Goal: Task Accomplishment & Management: Complete application form

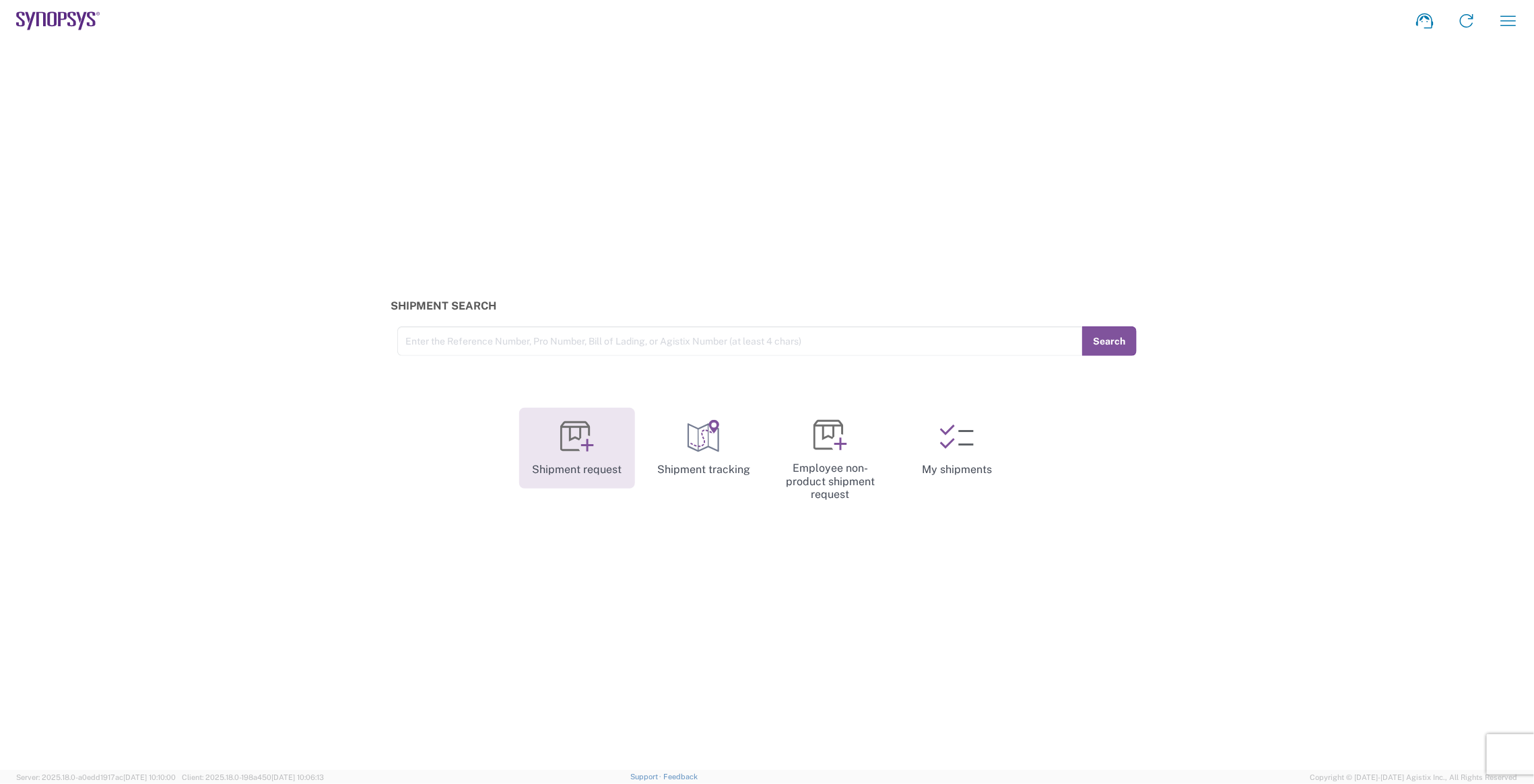
click at [609, 453] on link "Shipment request" at bounding box center [577, 449] width 116 height 81
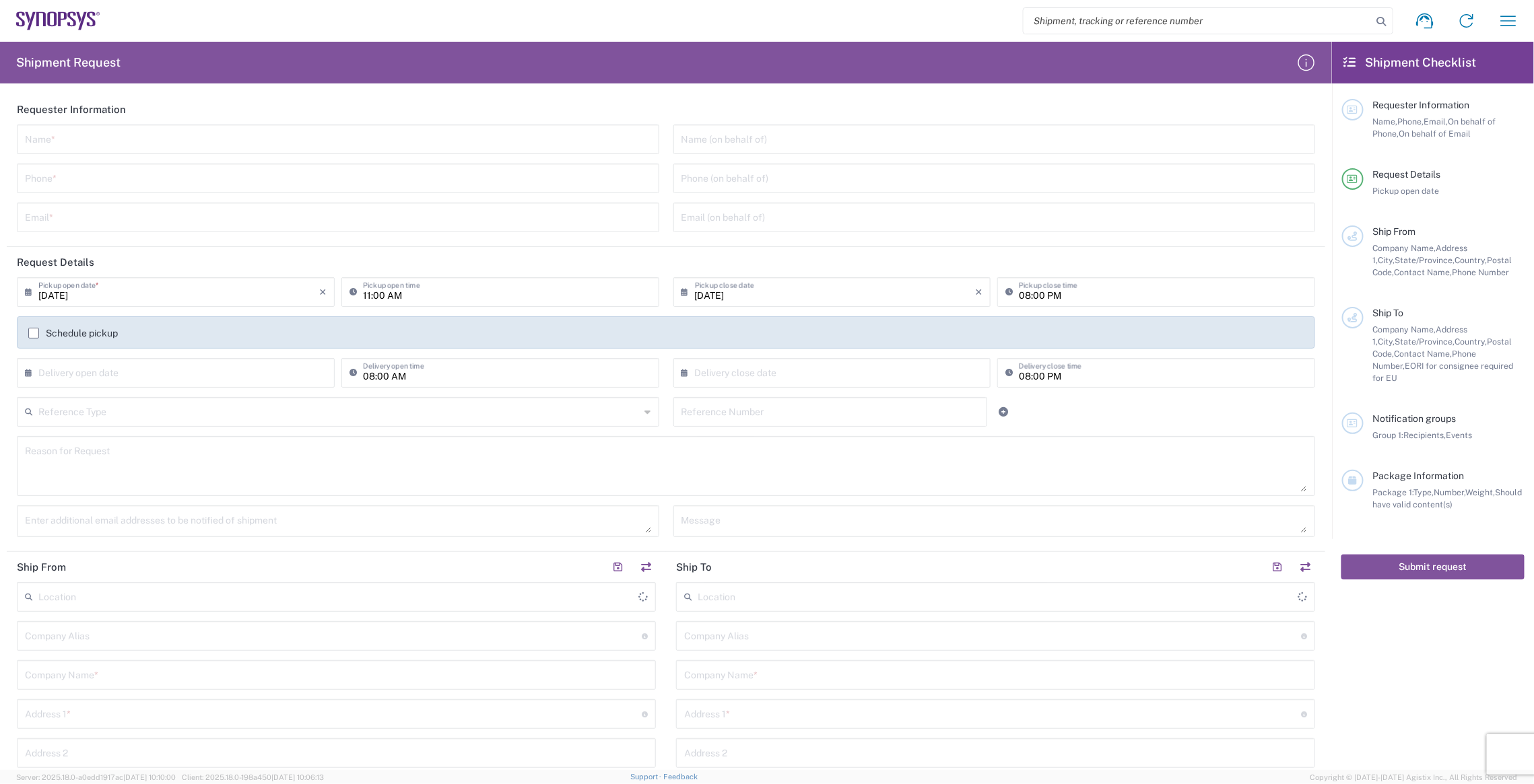
type input "[GEOGRAPHIC_DATA]"
click at [375, 131] on input "text" at bounding box center [338, 138] width 626 height 23
type input "[PERSON_NAME]"
type input "0921849131"
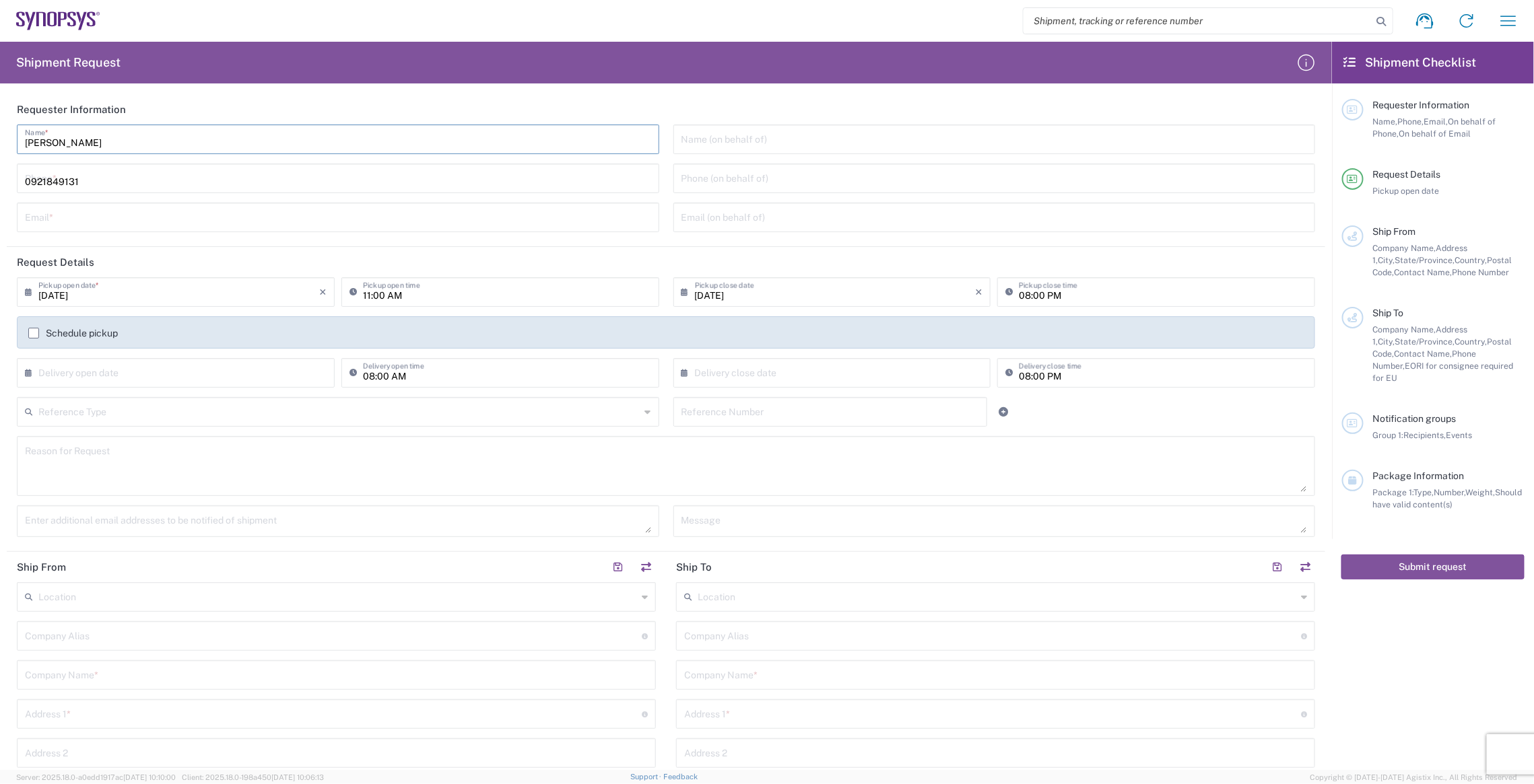
type input "[PERSON_NAME][EMAIL_ADDRESS][DOMAIN_NAME]"
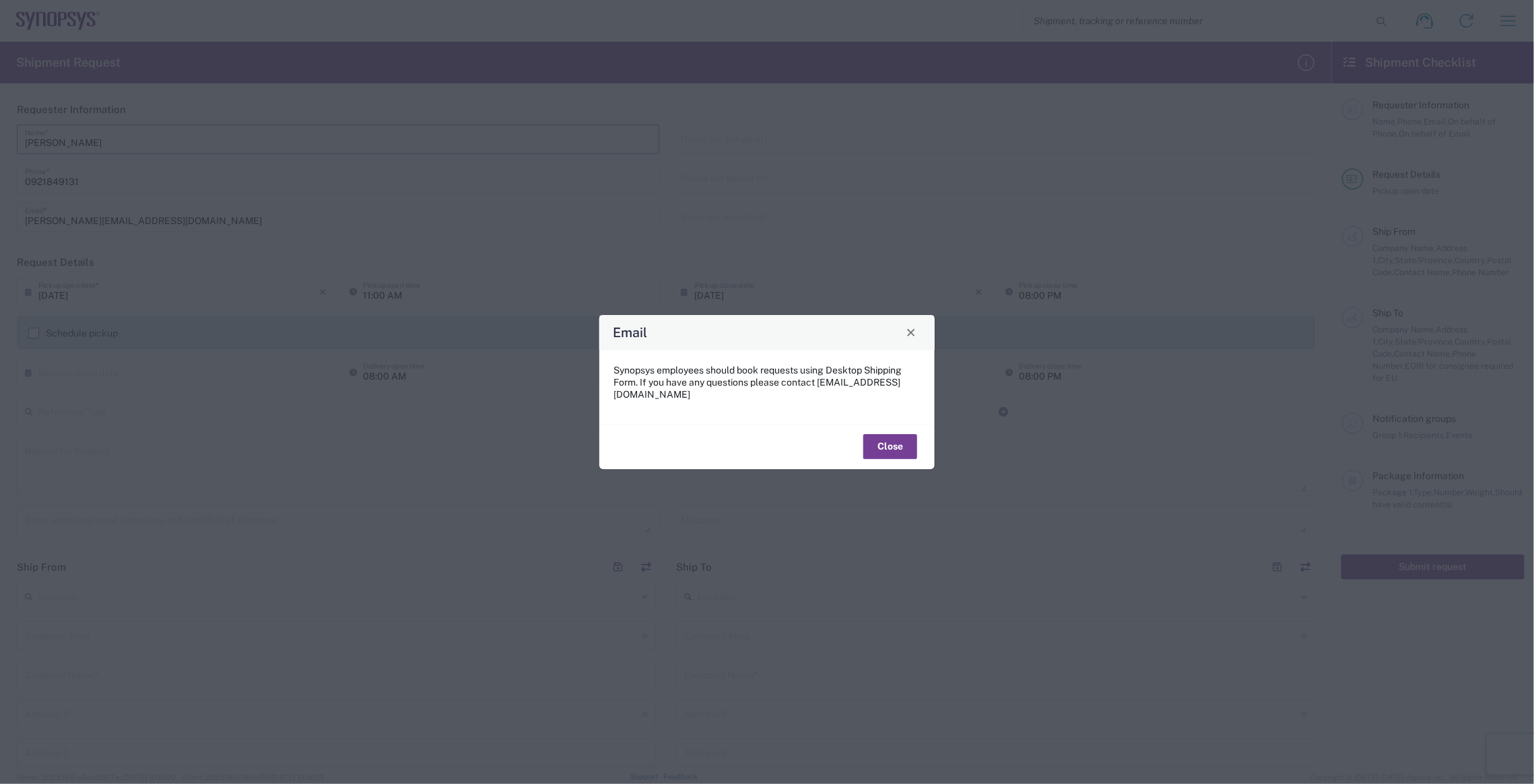
click at [893, 446] on button "Close" at bounding box center [890, 448] width 54 height 25
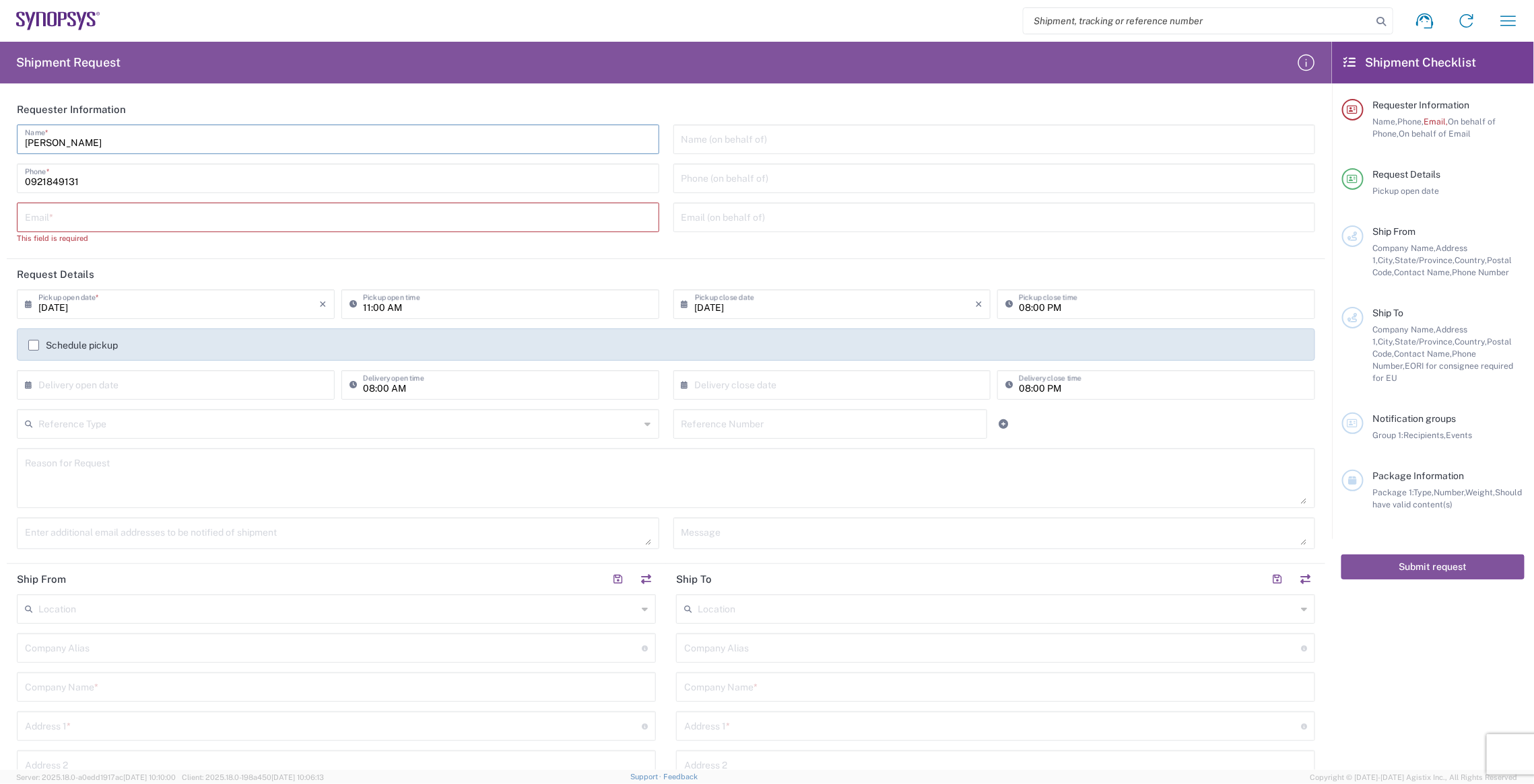
click at [126, 209] on input "text" at bounding box center [338, 216] width 626 height 23
type input "[PERSON_NAME][EMAIL_ADDRESS][DOMAIN_NAME]"
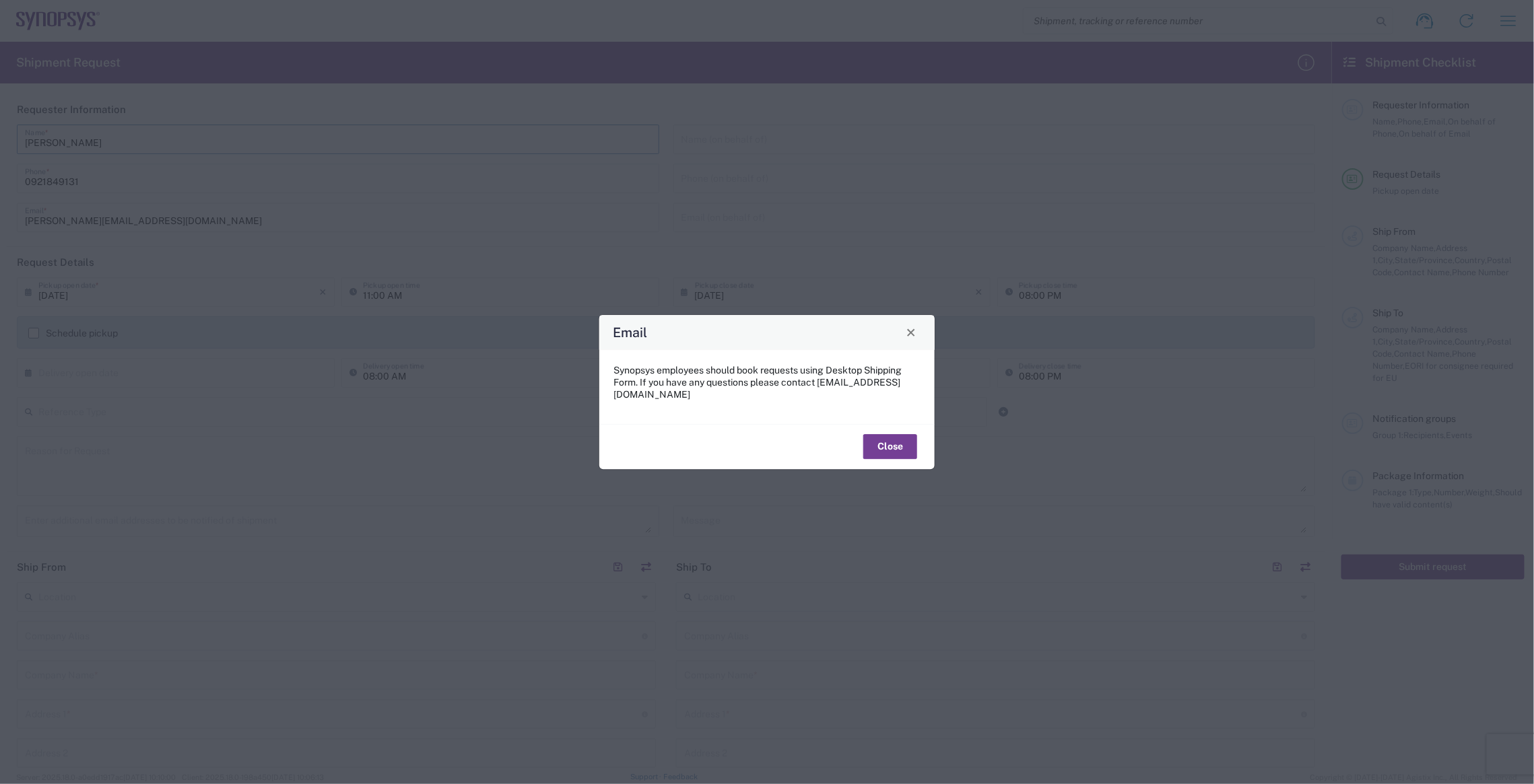
click at [890, 444] on button "Close" at bounding box center [890, 448] width 54 height 25
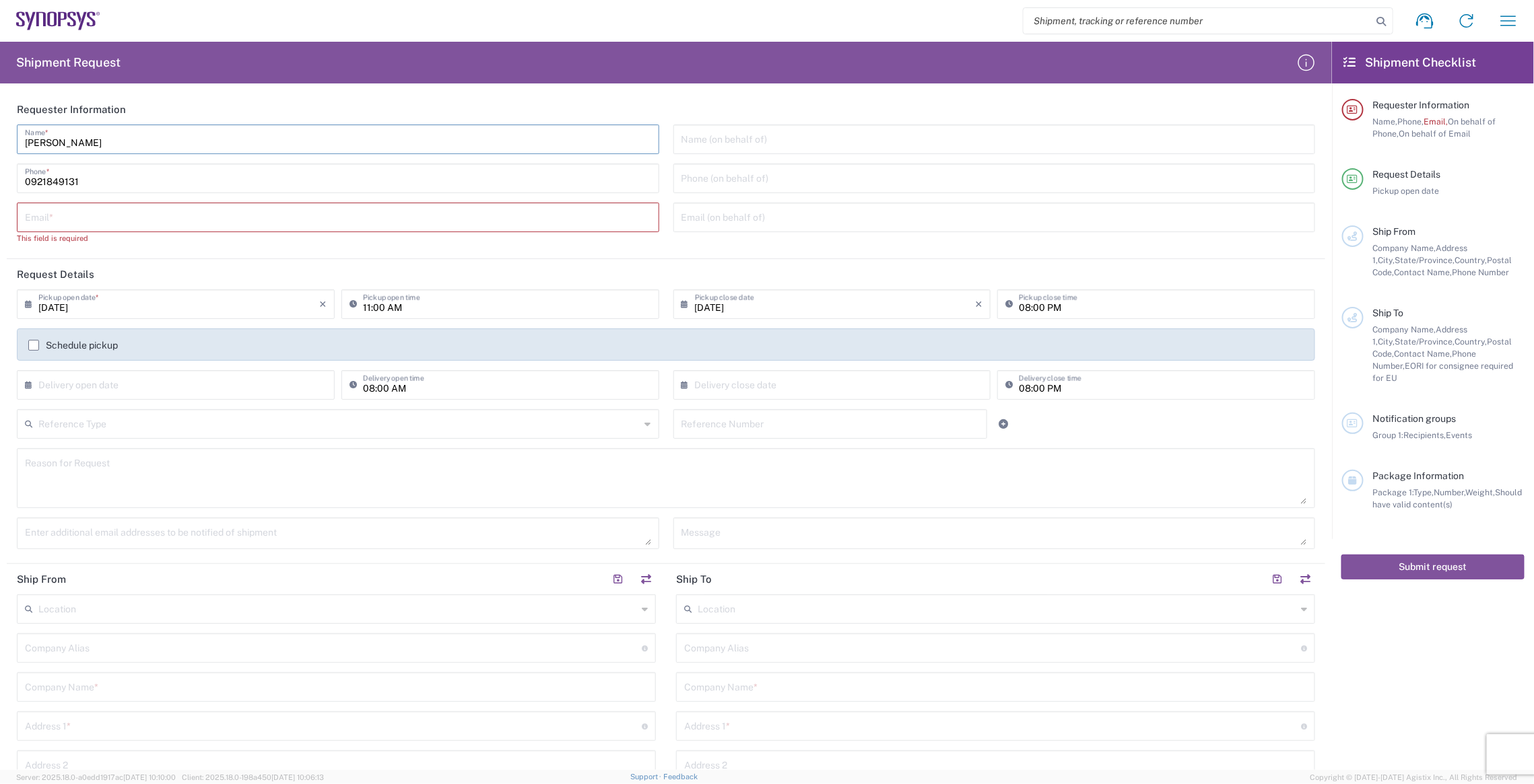
click at [250, 216] on input "text" at bounding box center [338, 216] width 626 height 23
type input "ㄊ"
type input "[PERSON_NAME][EMAIL_ADDRESS][DOMAIN_NAME]"
type input "0921849131"
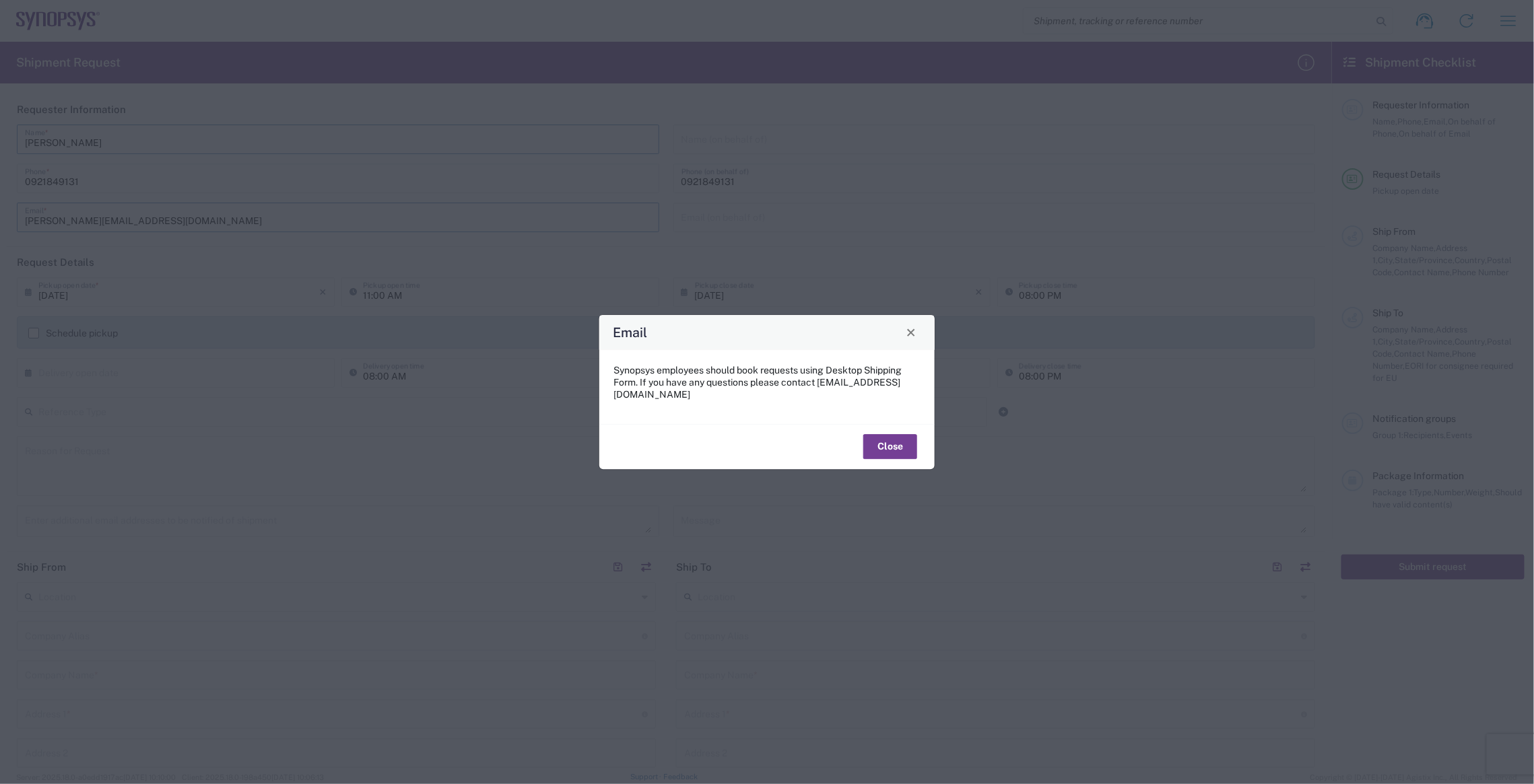
click at [884, 447] on button "Close" at bounding box center [890, 448] width 54 height 25
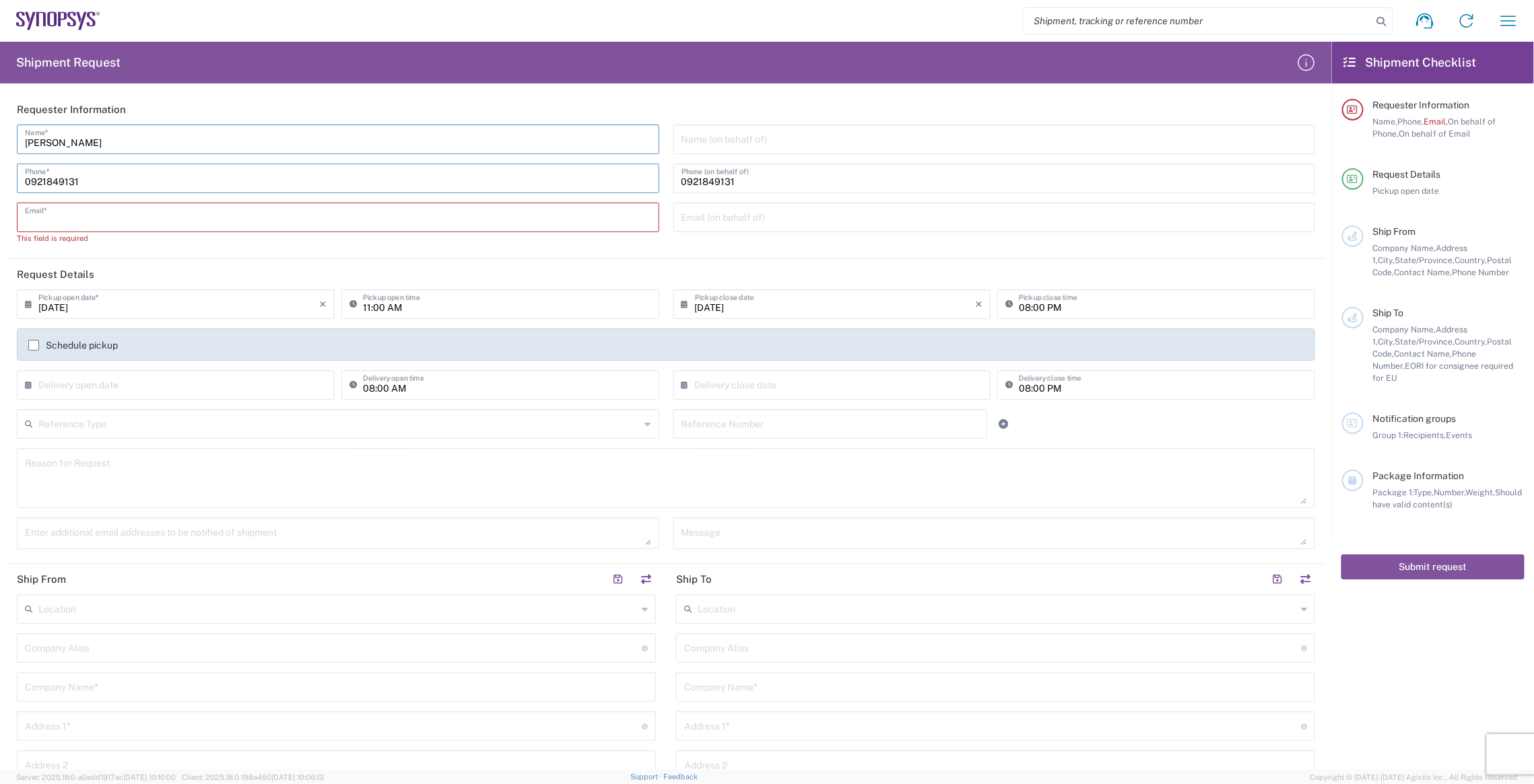
drag, startPoint x: 162, startPoint y: 181, endPoint x: -3, endPoint y: 169, distance: 165.4
click at [0, 169] on html "Shipment request Shipment tracking Employee non-product shipment request My shi…" at bounding box center [767, 392] width 1534 height 784
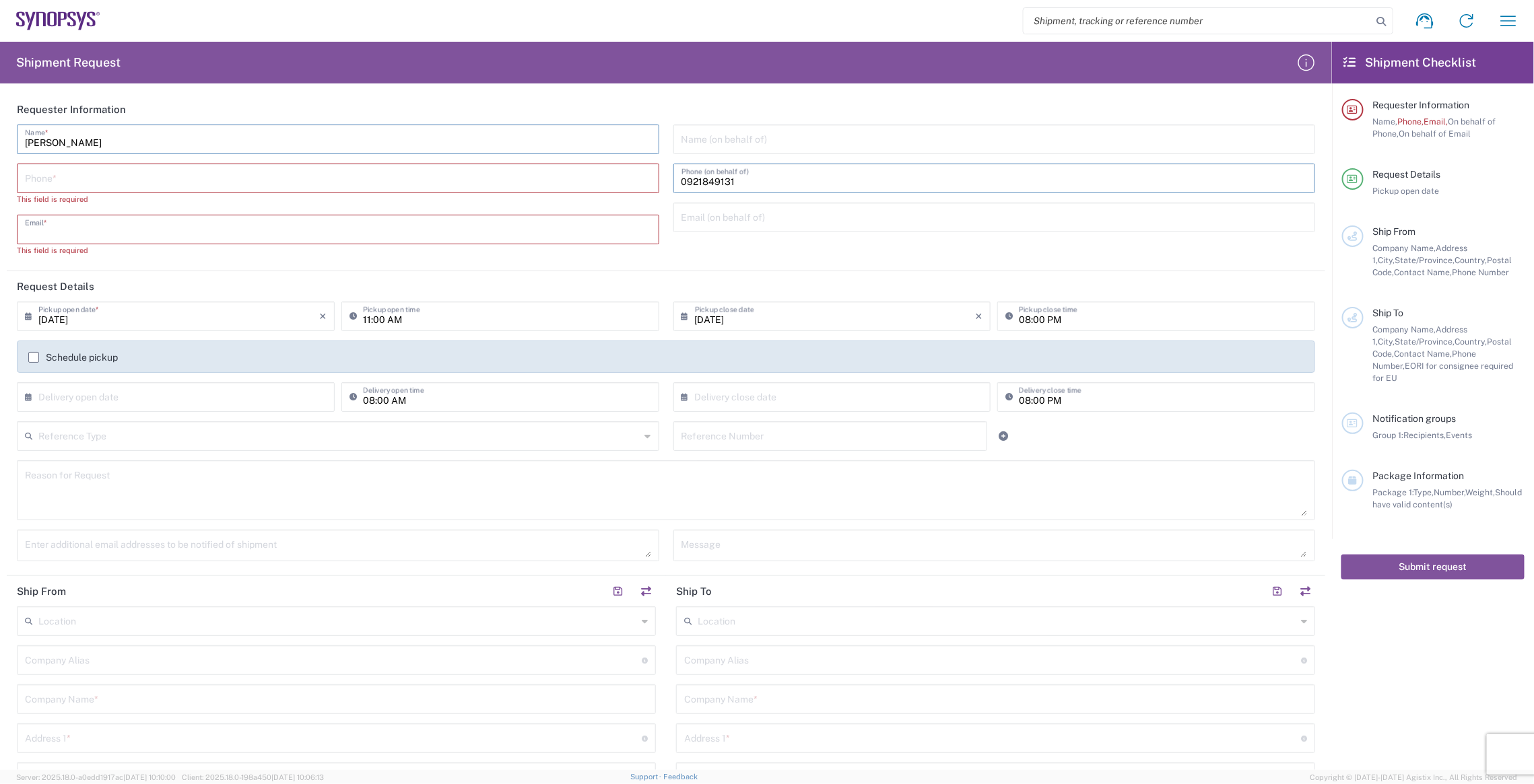
drag, startPoint x: 732, startPoint y: 187, endPoint x: 493, endPoint y: 170, distance: 239.6
click at [493, 170] on div "Martin Wang Name * Phone * This field is required Email * This field is require…" at bounding box center [666, 196] width 1312 height 142
click at [422, 176] on input "tel" at bounding box center [338, 178] width 626 height 23
type input "0921849131"
type input "[PERSON_NAME][EMAIL_ADDRESS][DOMAIN_NAME]"
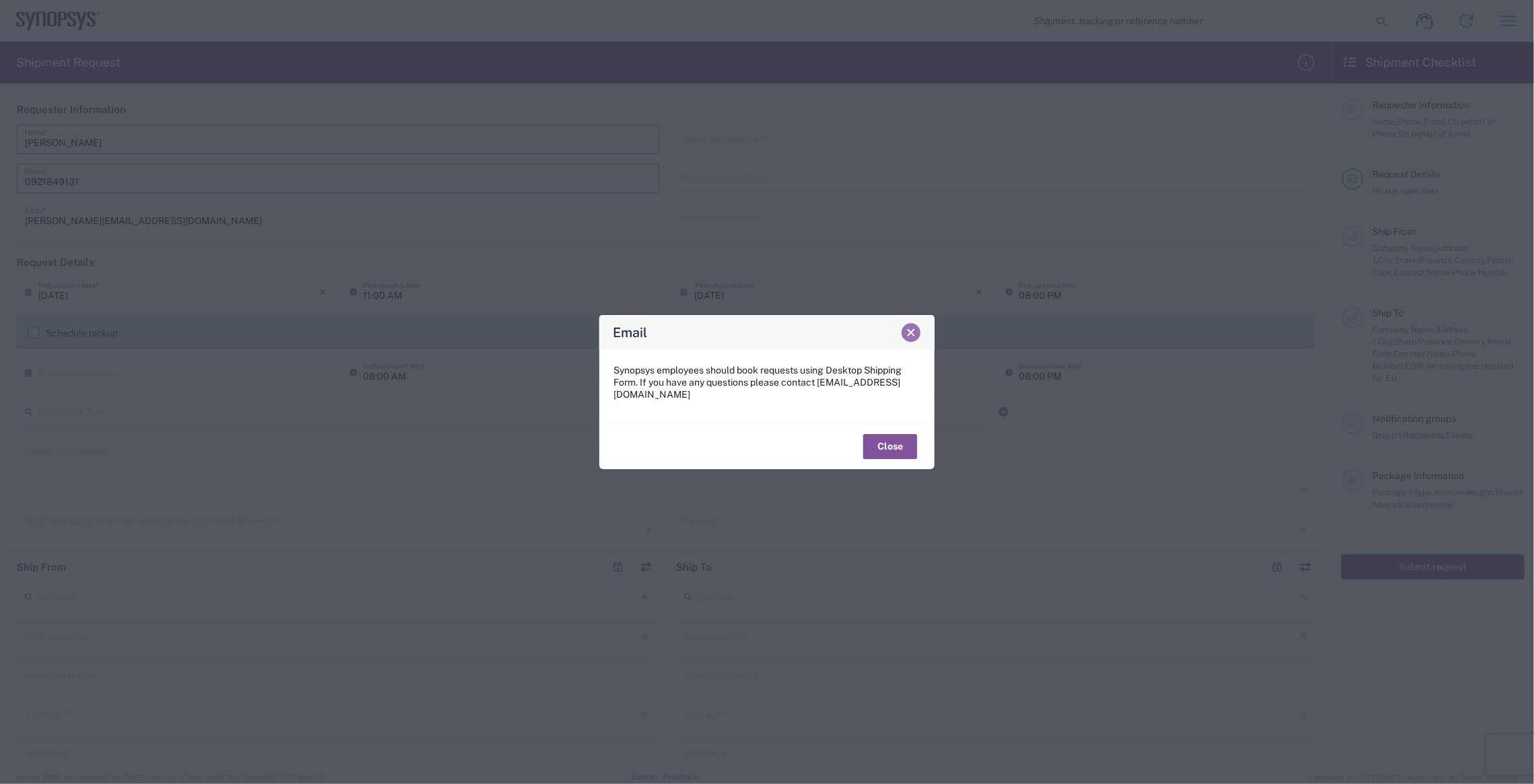
click at [920, 342] on button "Close" at bounding box center [911, 332] width 19 height 19
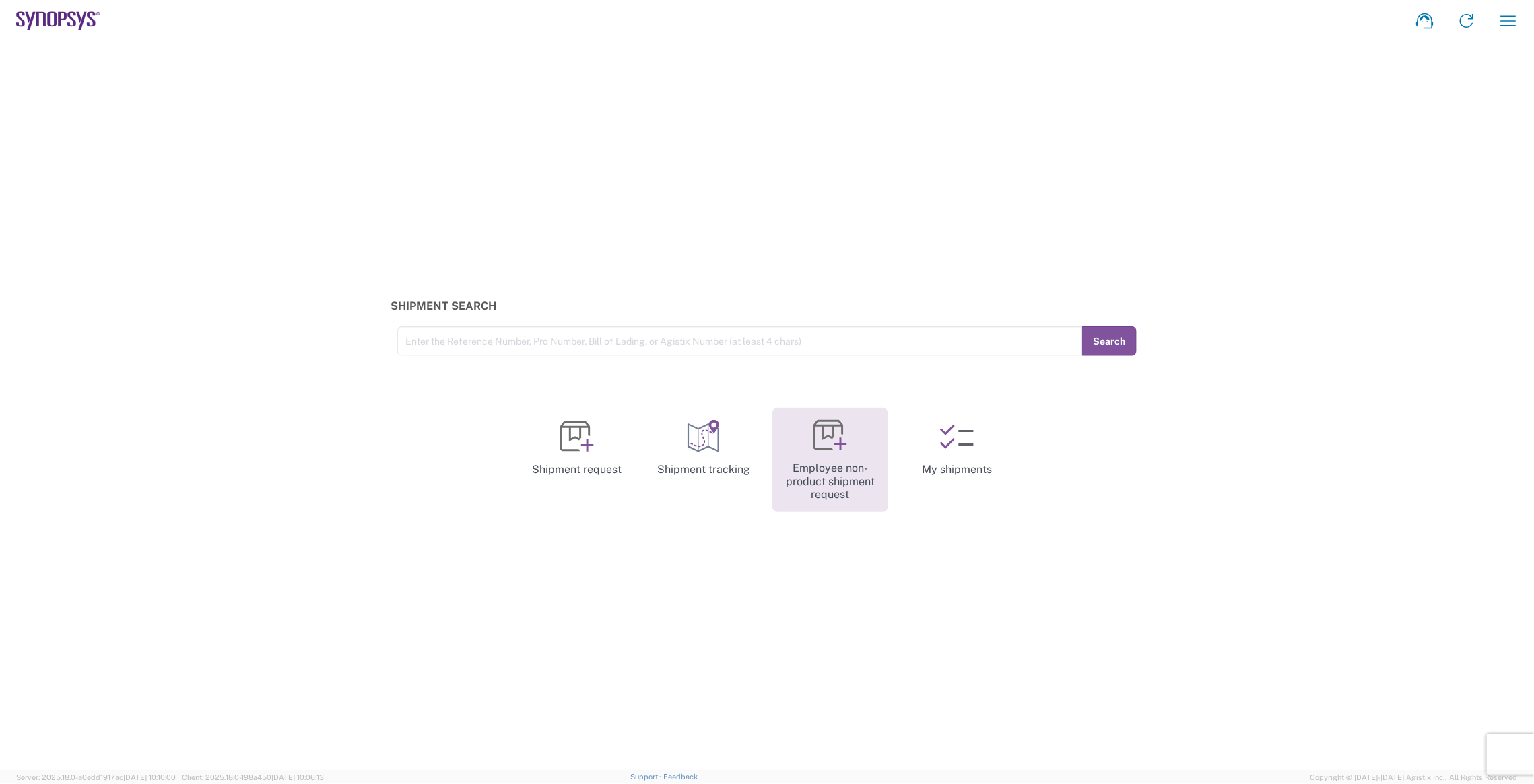
click at [840, 428] on icon at bounding box center [831, 436] width 34 height 34
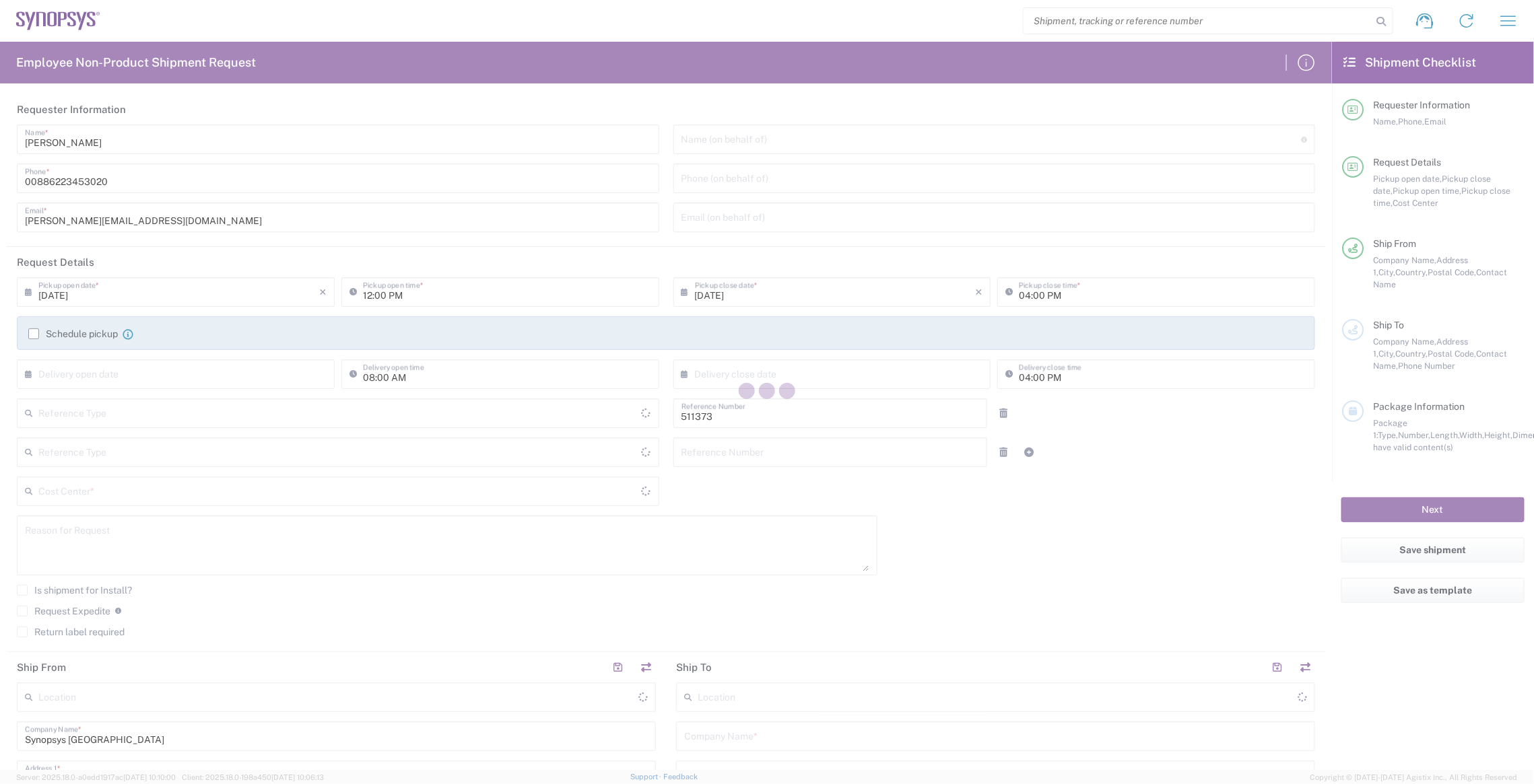
type input "Department"
type input "Delivered at Place"
type input "TW02, SDG, HAPS, HW 511373"
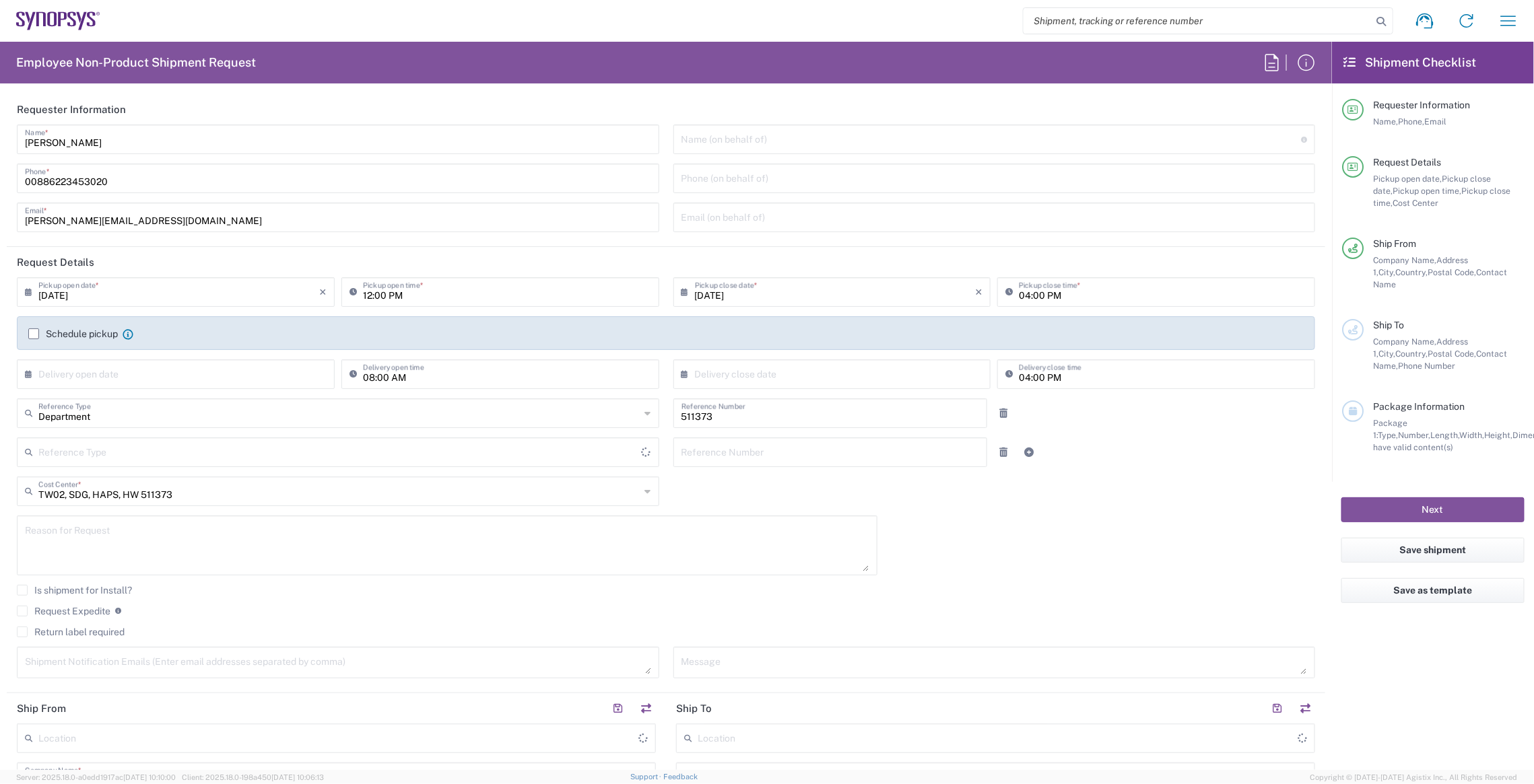
type input "[GEOGRAPHIC_DATA]"
type input "Taipei TW01"
click at [135, 298] on input "[DATE]" at bounding box center [179, 292] width 281 height 23
click at [145, 379] on span "8" at bounding box center [139, 375] width 21 height 19
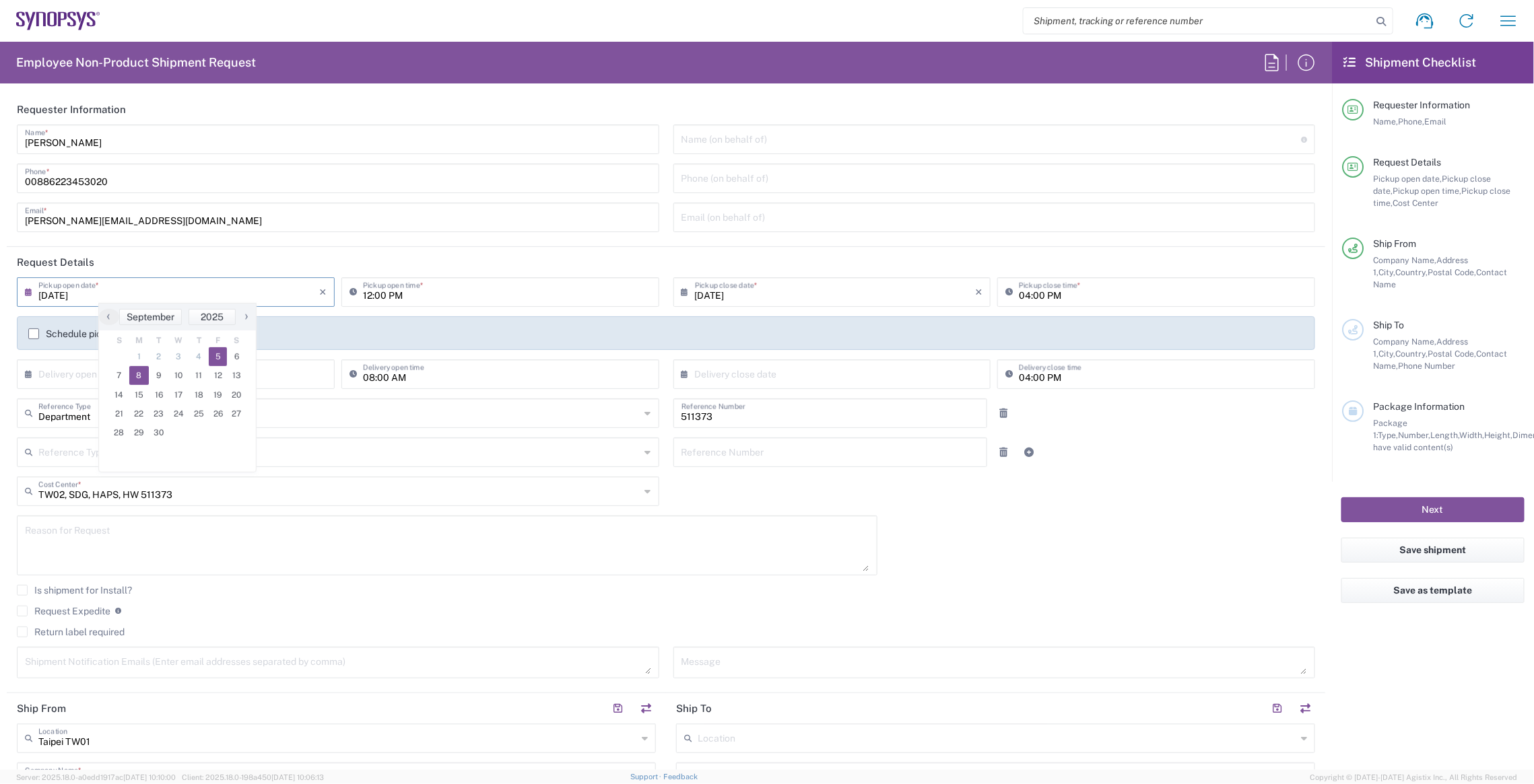
type input "[DATE]"
click at [487, 291] on input "12:00 PM" at bounding box center [507, 292] width 288 height 23
click at [601, 288] on input "12:00 PM" at bounding box center [507, 292] width 288 height 23
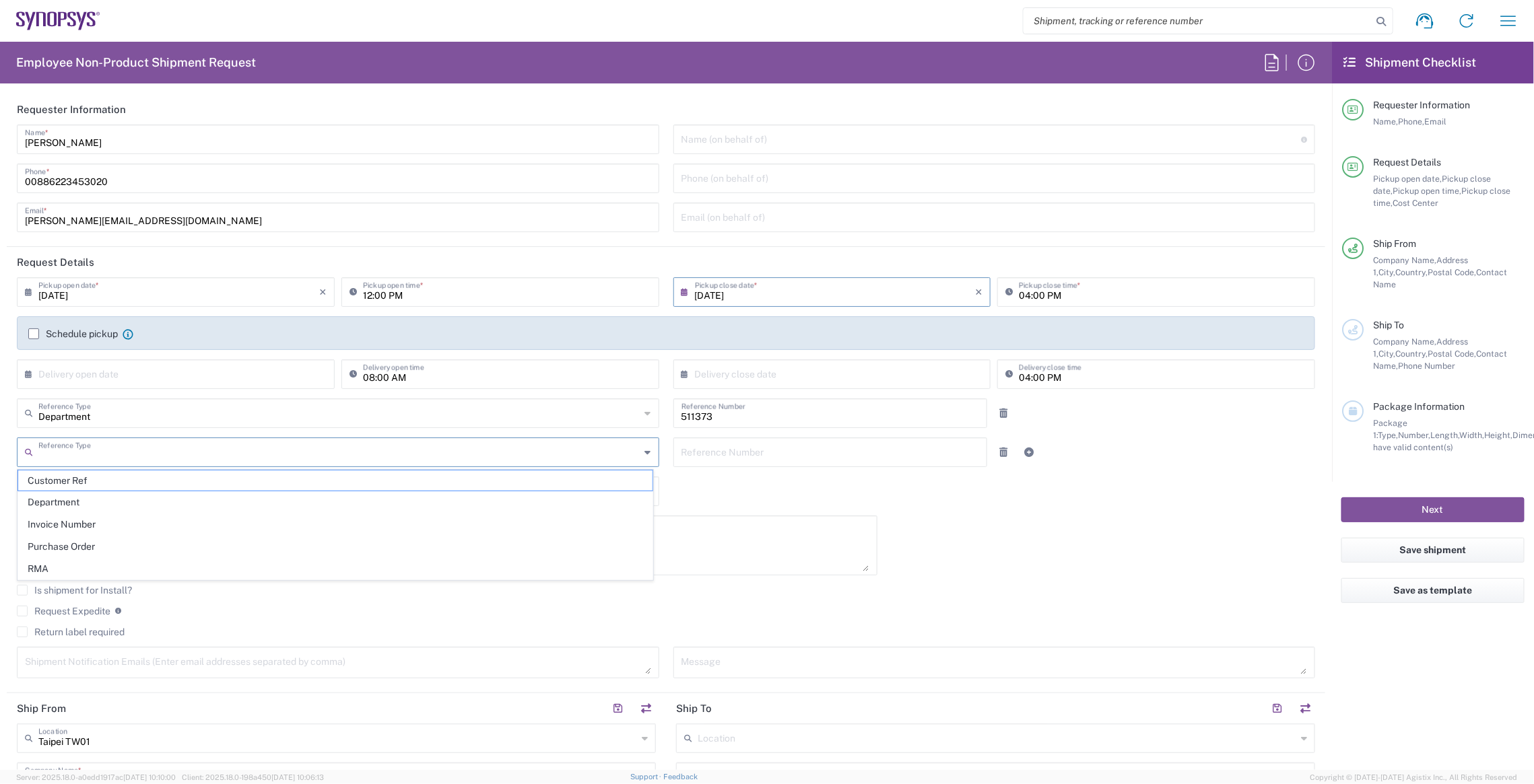
click at [141, 441] on input "text" at bounding box center [339, 451] width 602 height 23
click at [186, 390] on div "× Delivery open date Cancel Apply" at bounding box center [176, 379] width 325 height 39
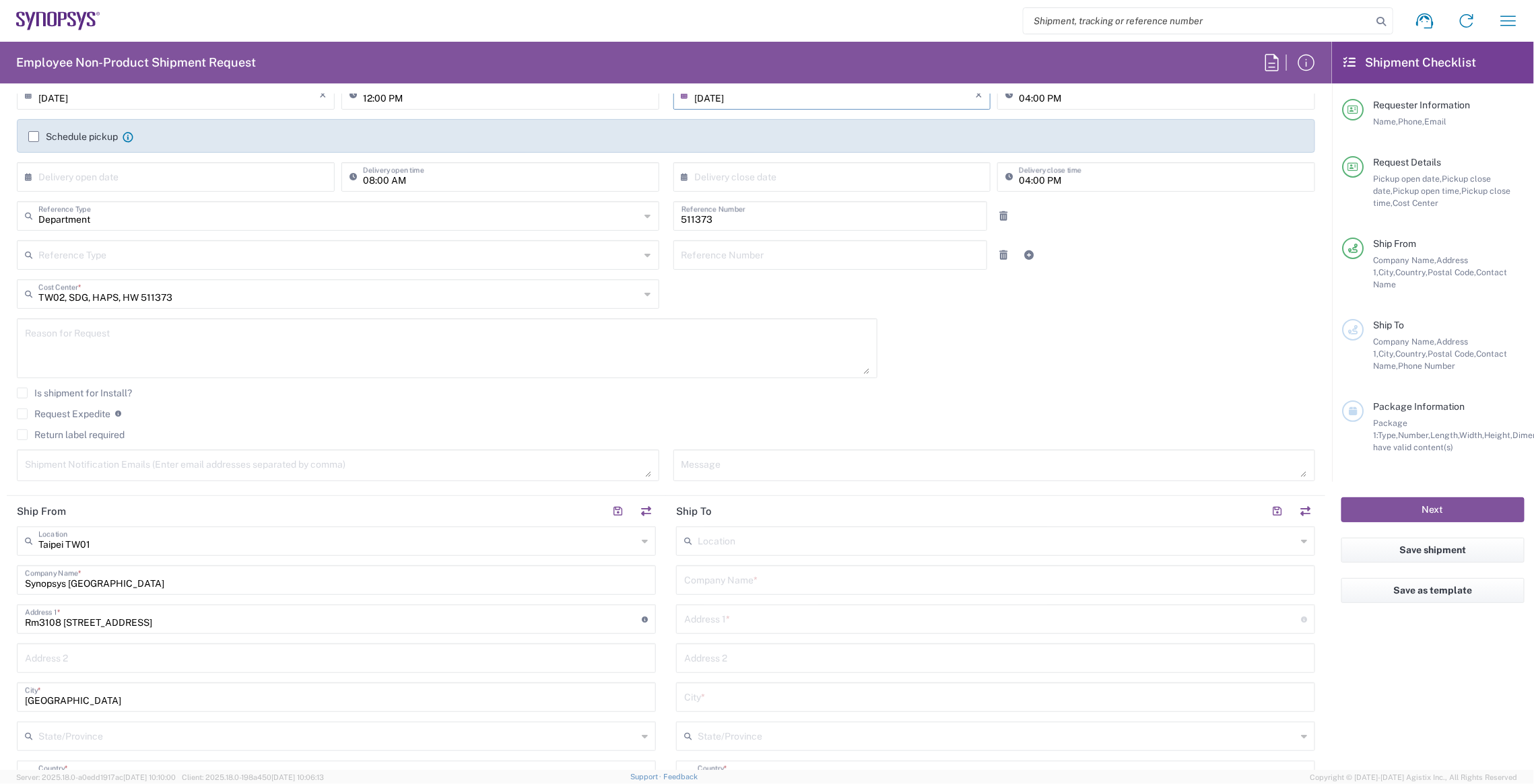
scroll to position [202, 0]
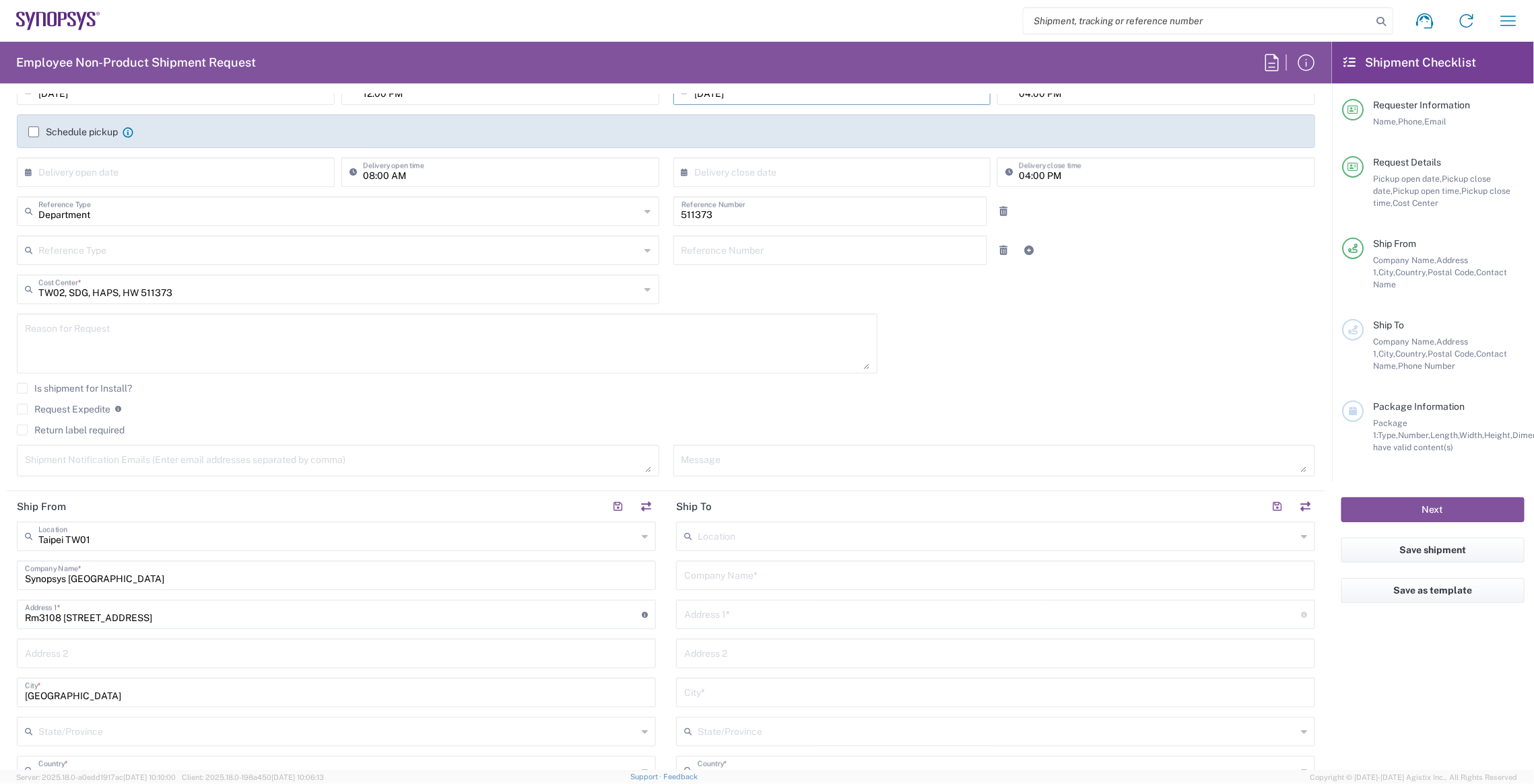
click at [763, 534] on input "text" at bounding box center [997, 536] width 598 height 23
click at [765, 554] on span "Headquarters USSV" at bounding box center [989, 562] width 632 height 21
type input "Headquarters USSV"
type input "Synopsys Headquarters USSV"
type input "[STREET_ADDRESS]"
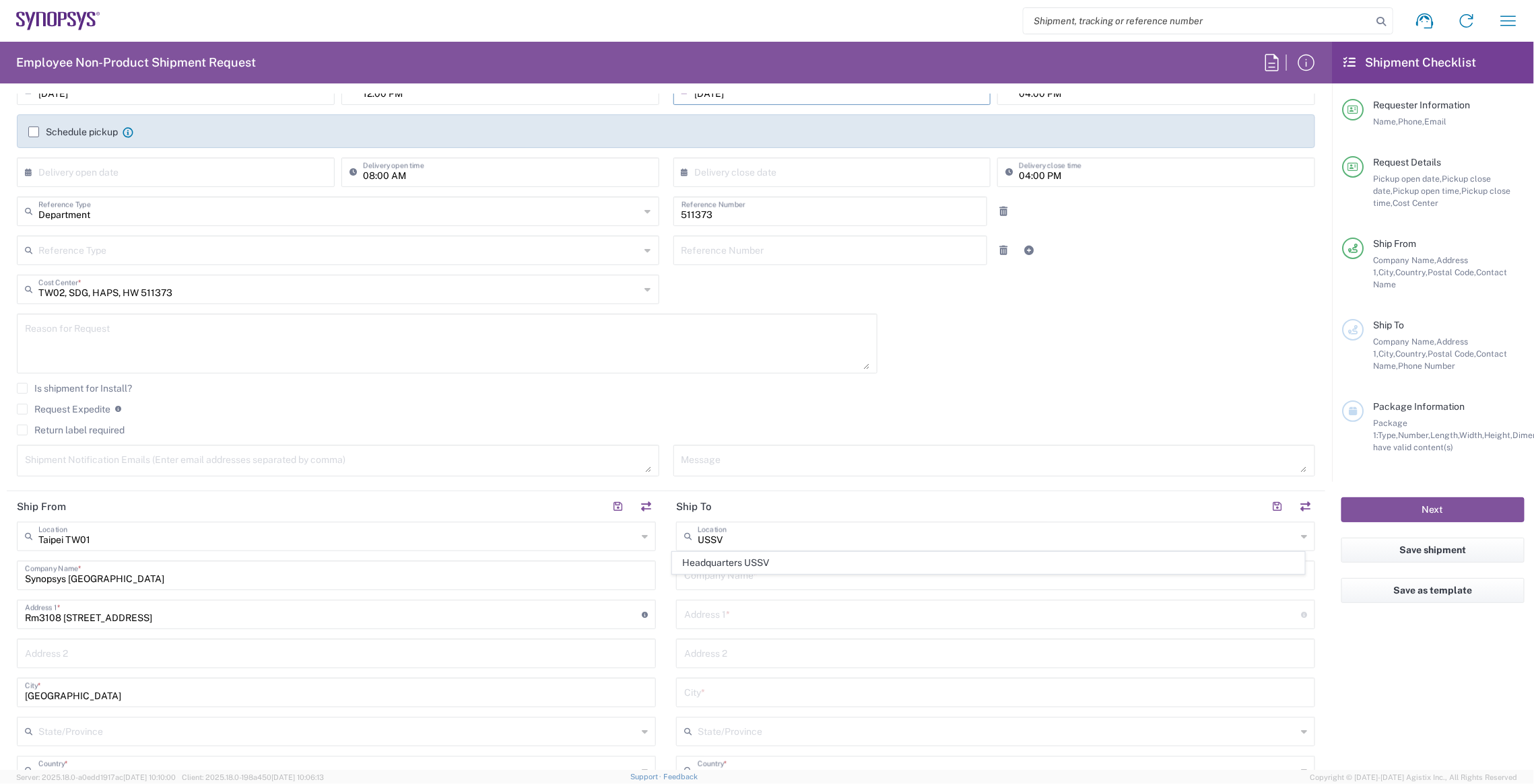
type input "Sunnyvale"
type input "[GEOGRAPHIC_DATA]"
type input "94085"
type input "6505845000"
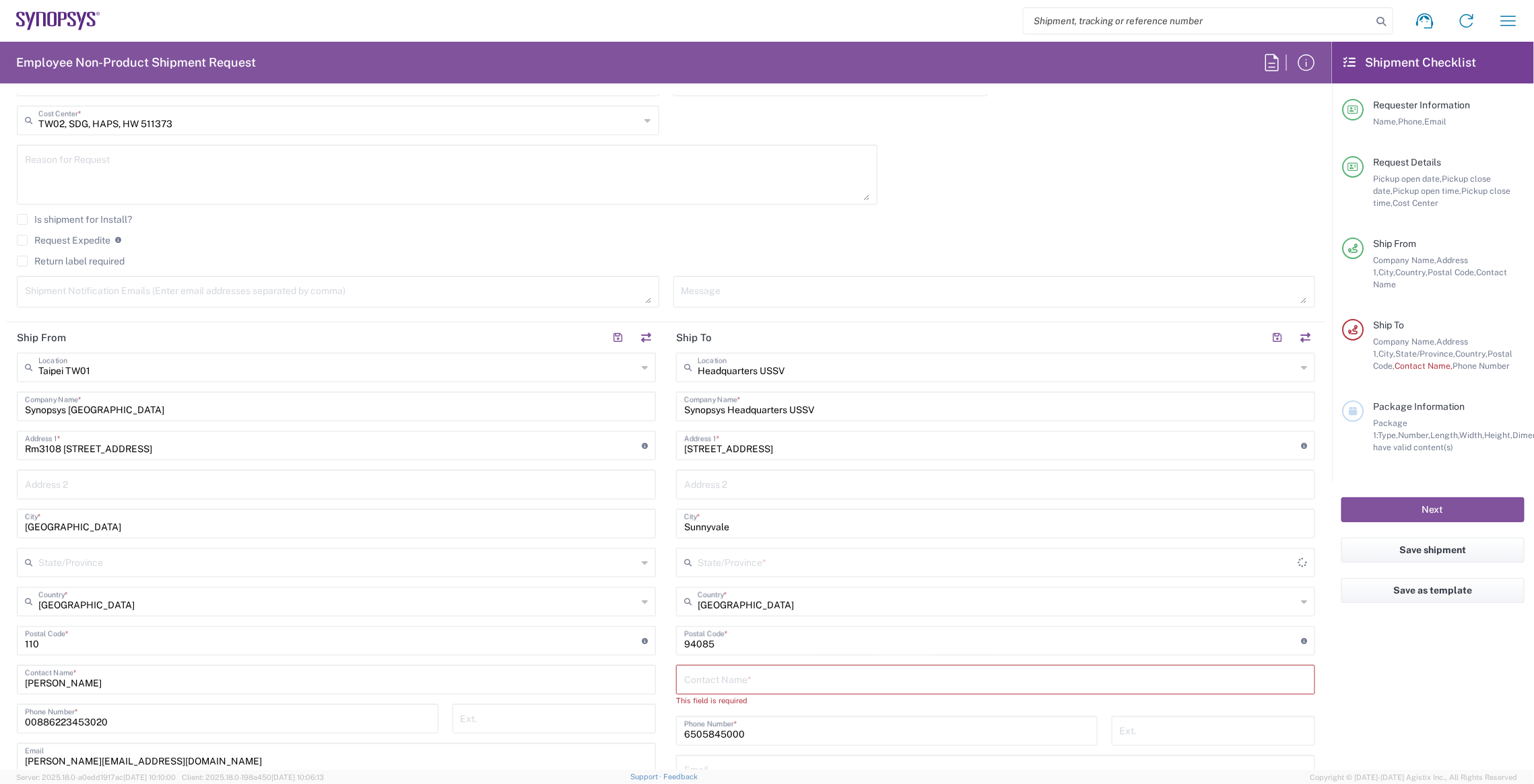
scroll to position [404, 0]
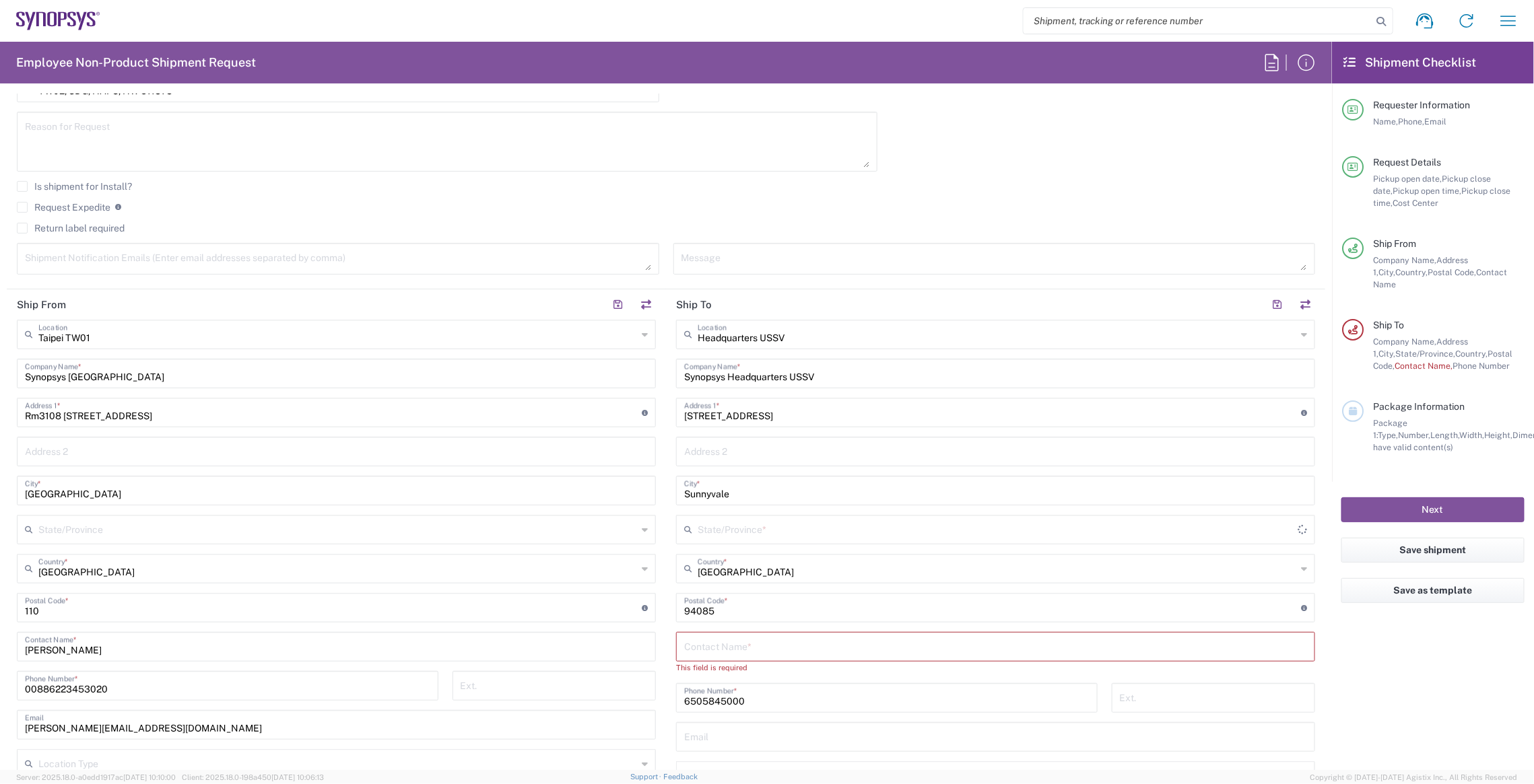
type input "[US_STATE]"
click at [730, 645] on input "text" at bounding box center [996, 646] width 623 height 23
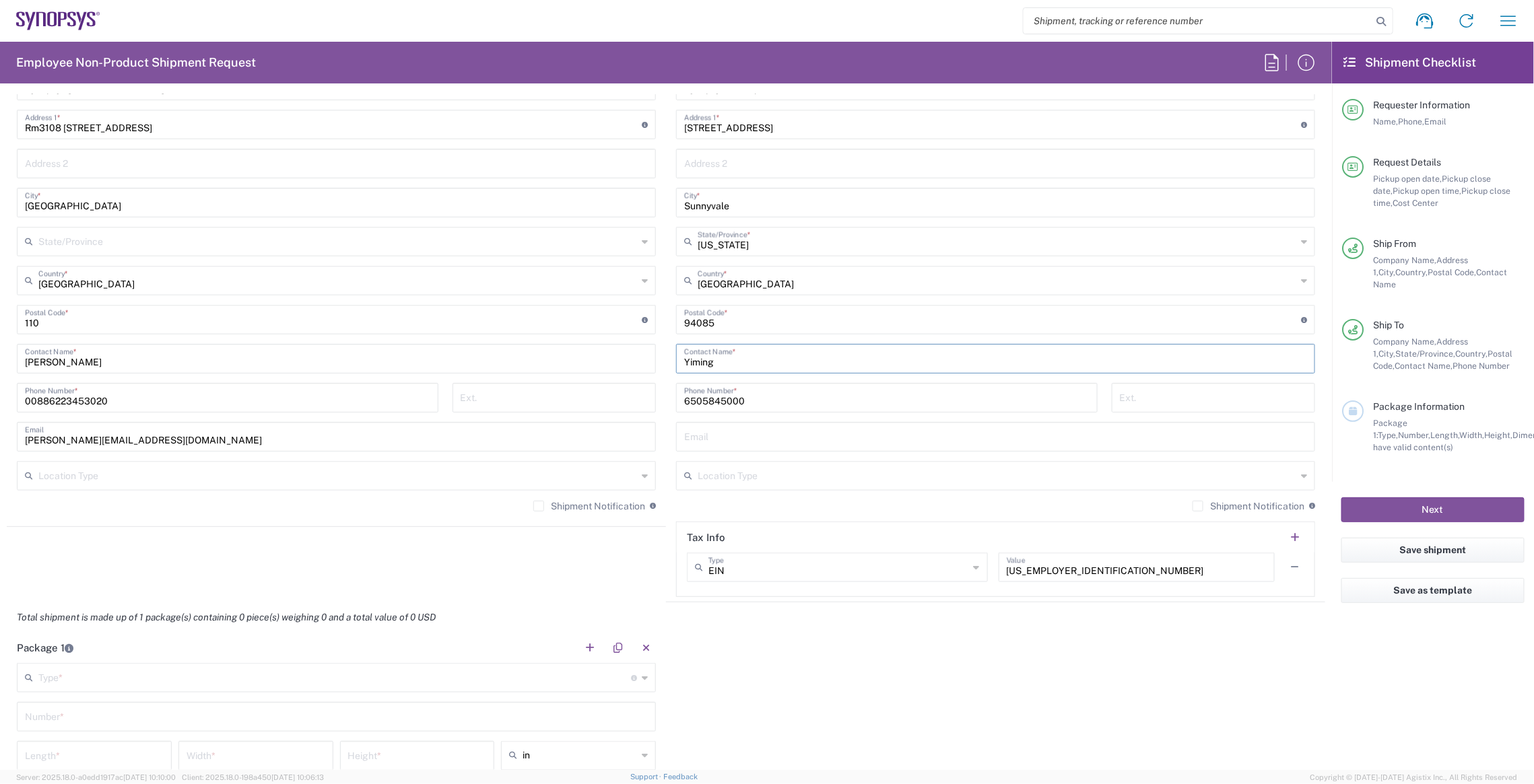
scroll to position [673, 0]
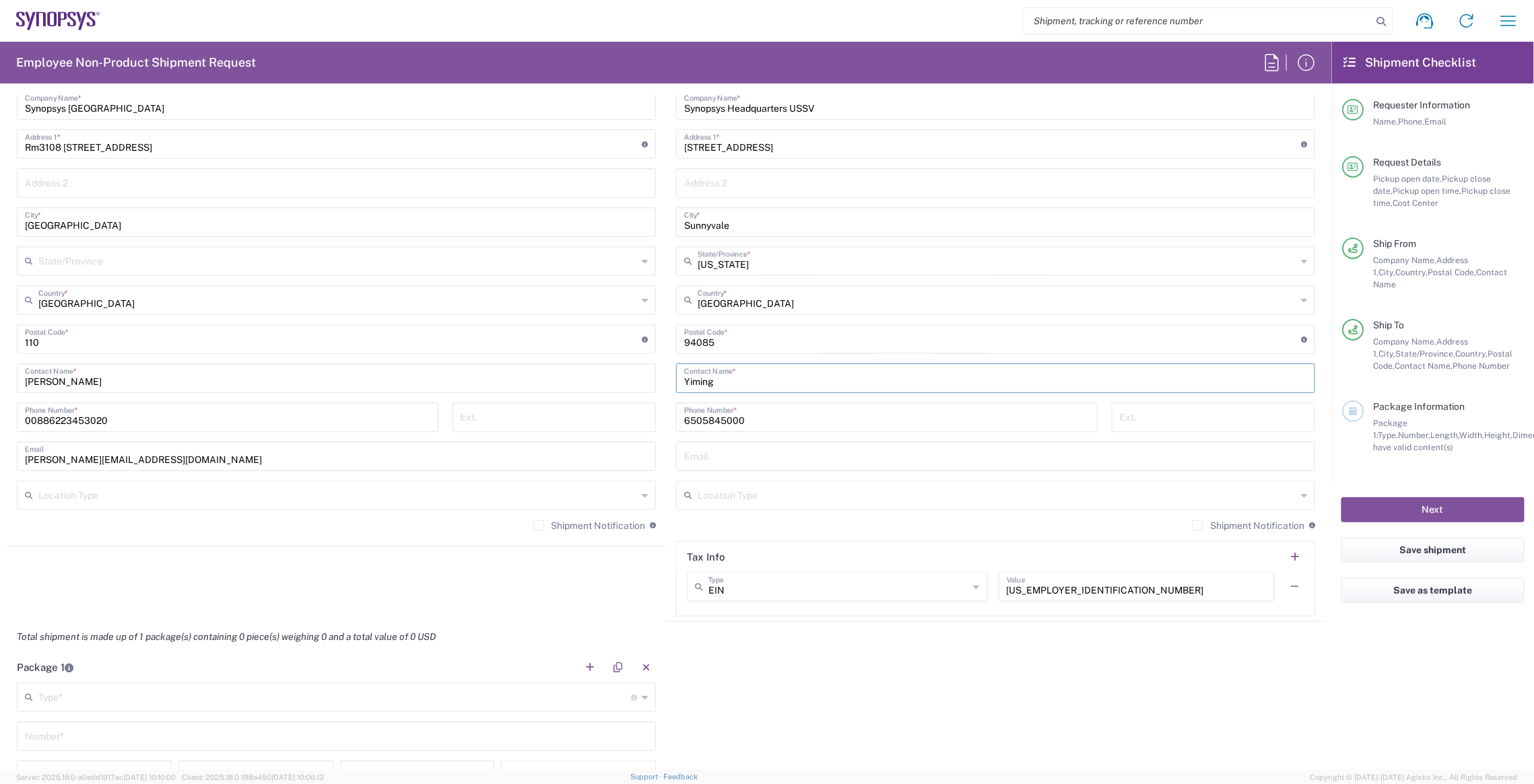
click at [796, 384] on input "Yiming" at bounding box center [996, 378] width 623 height 23
click at [781, 444] on input "text" at bounding box center [996, 456] width 623 height 23
click at [789, 387] on div "Yiming Contact Name *" at bounding box center [996, 378] width 639 height 30
click at [787, 376] on input "Yiming" at bounding box center [996, 378] width 623 height 23
drag, startPoint x: 782, startPoint y: 376, endPoint x: 552, endPoint y: 347, distance: 231.8
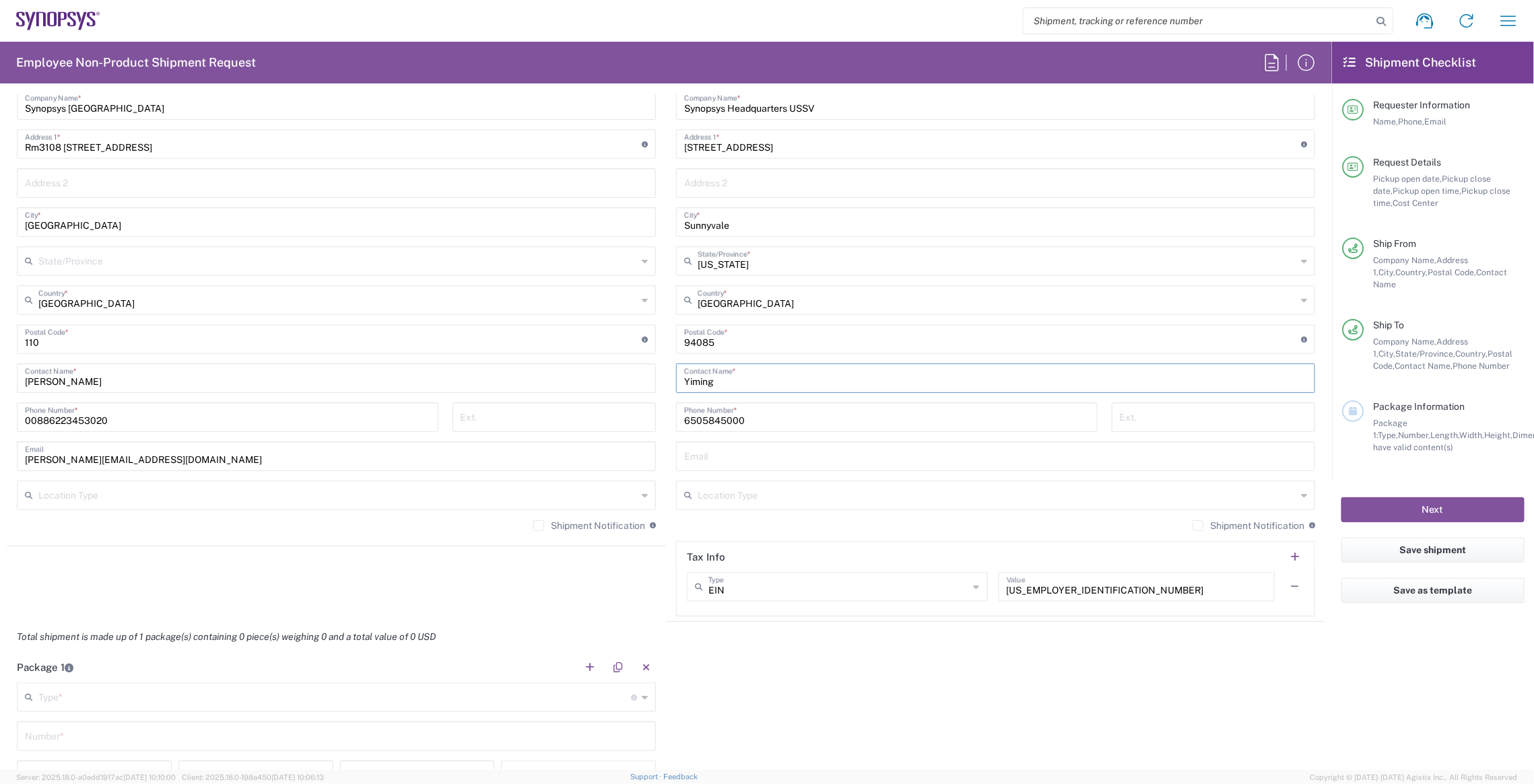
click at [552, 347] on div "Ship From [GEOGRAPHIC_DATA] Location [GEOGRAPHIC_DATA] [GEOGRAPHIC_DATA] [GEOGR…" at bounding box center [667, 321] width 1319 height 601
paste input "Gong"
type input "[PERSON_NAME]"
click at [857, 455] on input "text" at bounding box center [996, 456] width 623 height 23
click at [938, 459] on input "text" at bounding box center [996, 456] width 623 height 23
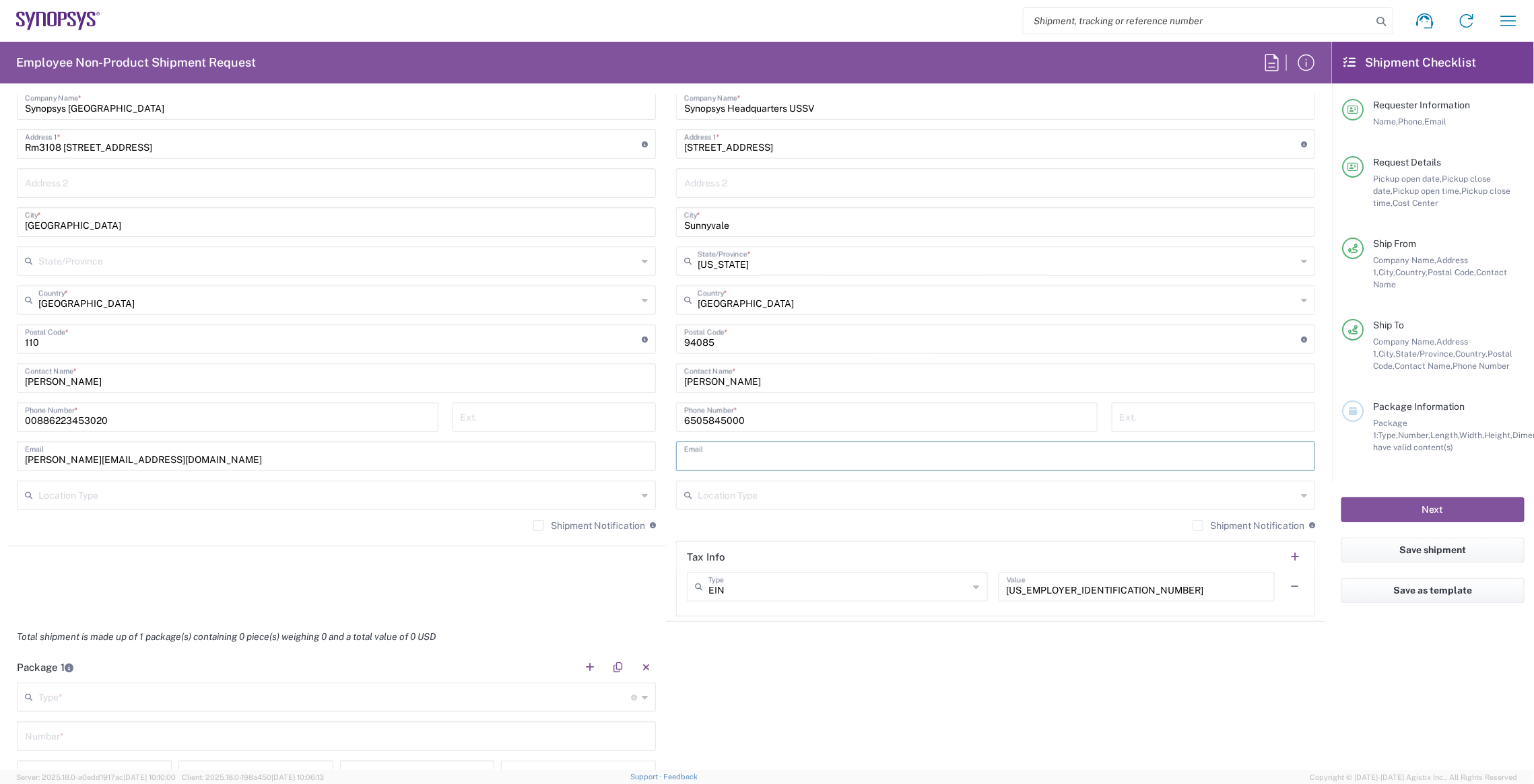
paste input "[EMAIL_ADDRESS][DOMAIN_NAME]"
type input "[EMAIL_ADDRESS][DOMAIN_NAME]"
click at [666, 590] on main "Headquarters USSV Location Headquarters [GEOGRAPHIC_DATA] Agrate Brianza IT01 […" at bounding box center [995, 334] width 659 height 566
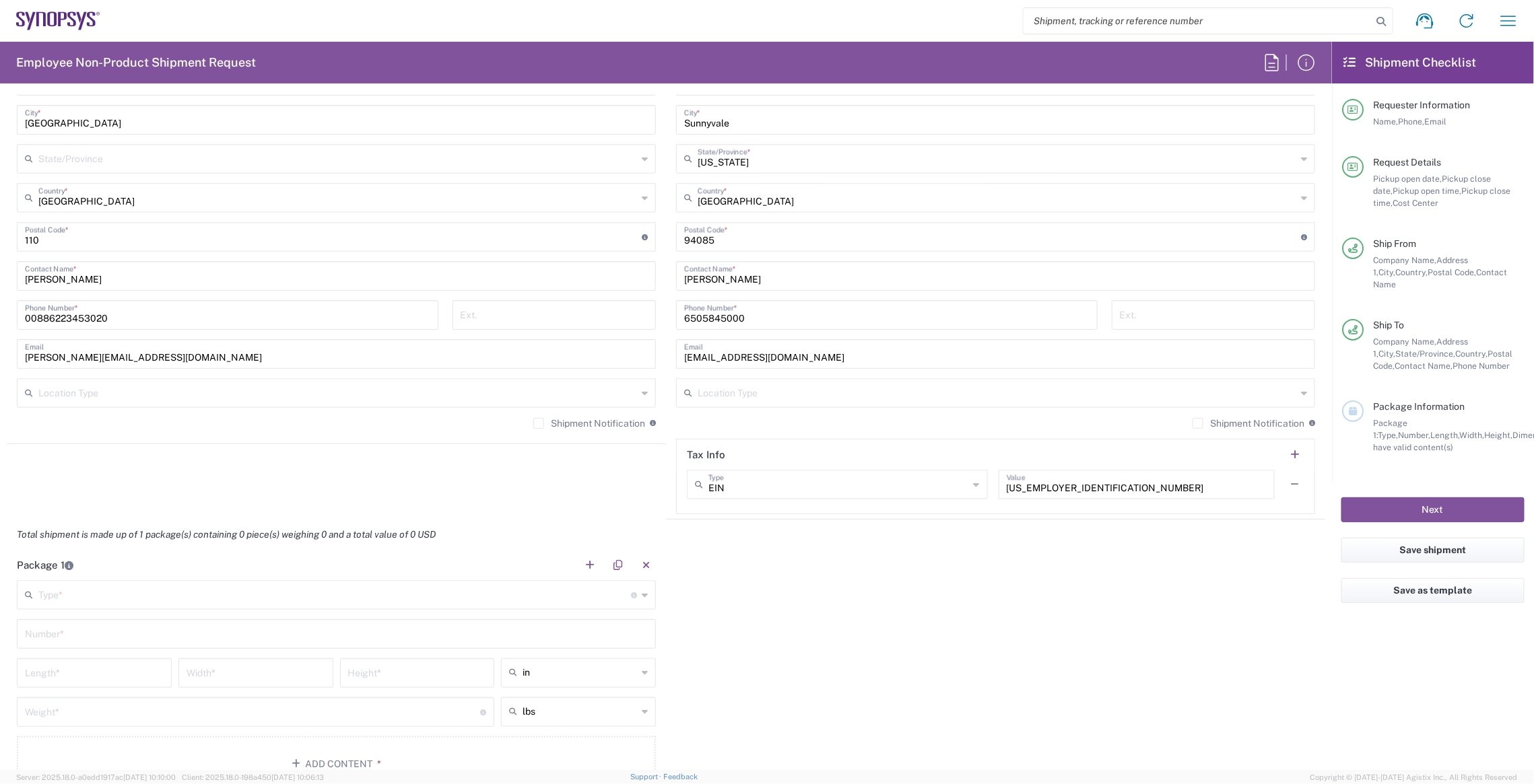
scroll to position [875, 0]
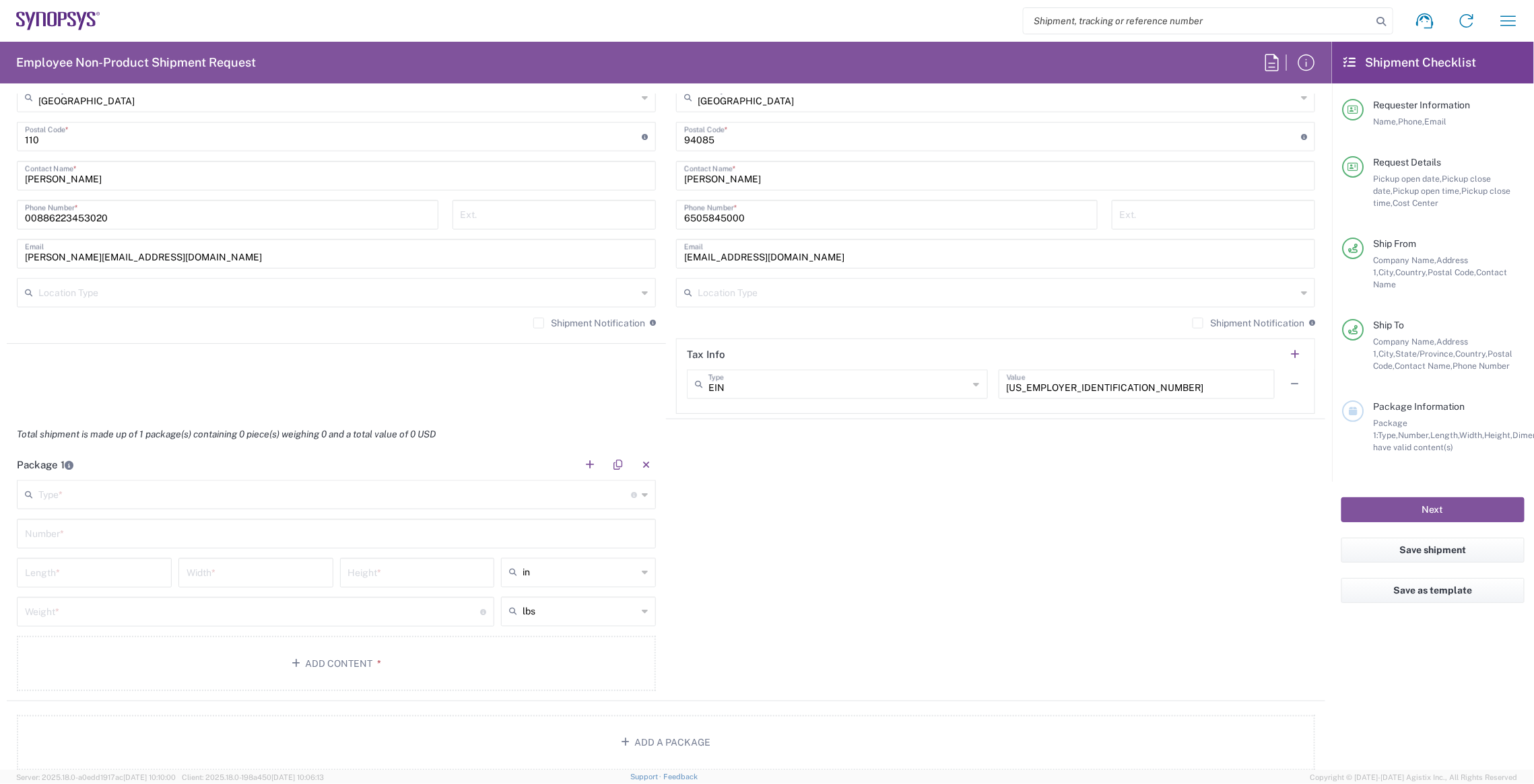
click at [535, 500] on input "text" at bounding box center [335, 493] width 593 height 23
click at [128, 490] on input "text" at bounding box center [335, 493] width 593 height 23
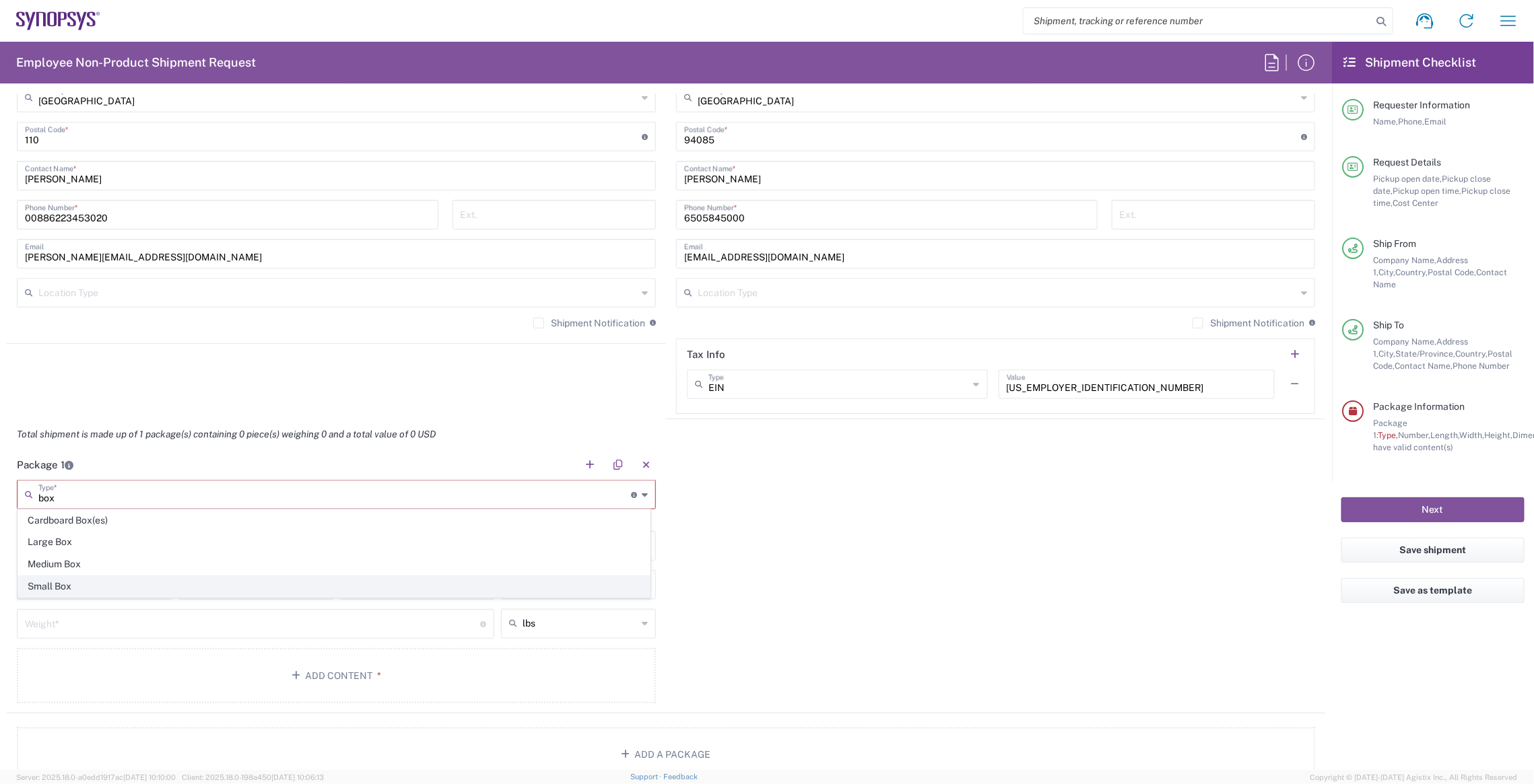
click at [118, 585] on span "Small Box" at bounding box center [334, 587] width 632 height 21
type input "Small Box"
type input "12.25"
type input "11"
type input "1.5"
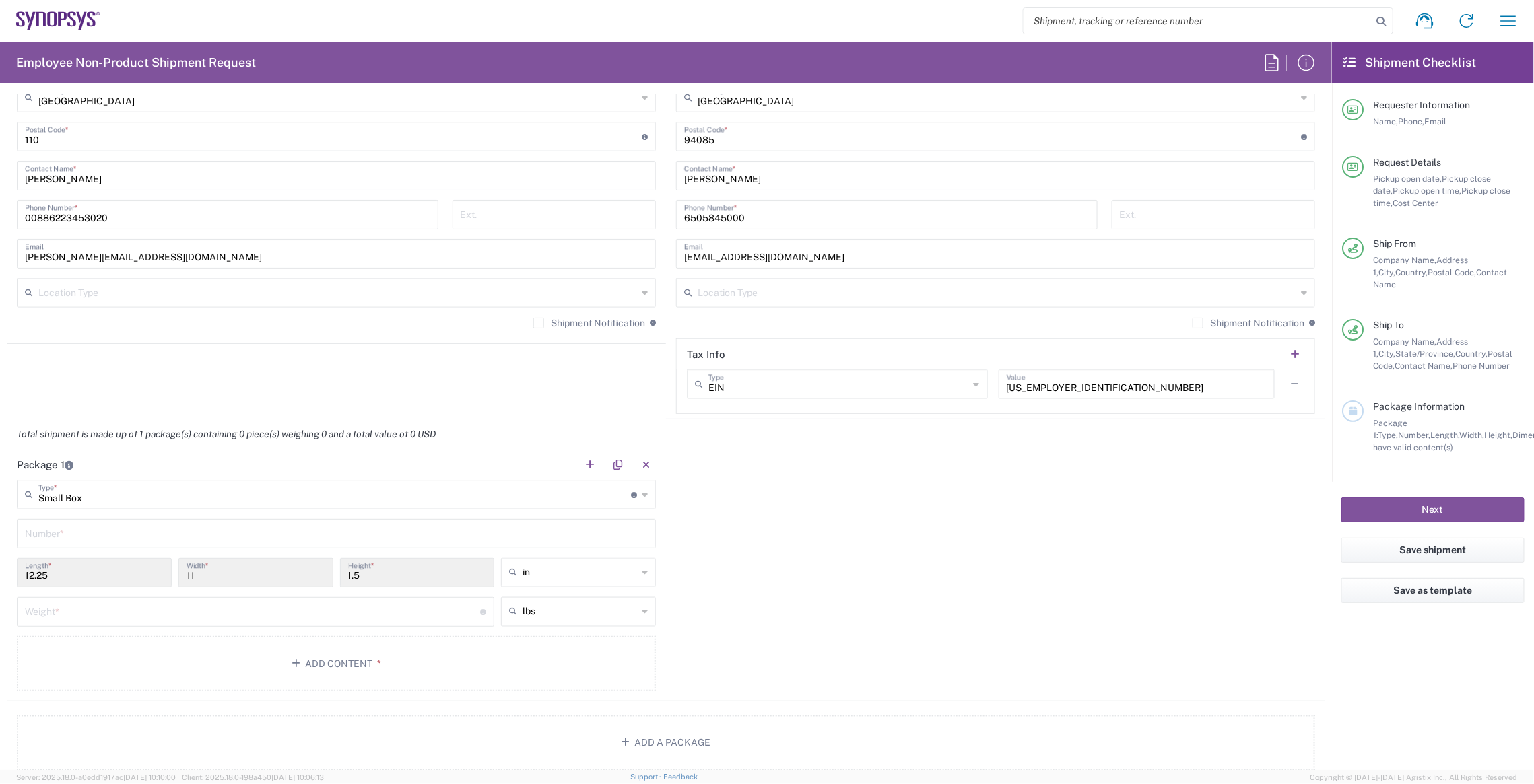
click at [95, 571] on input "12.25" at bounding box center [94, 572] width 139 height 23
drag, startPoint x: 95, startPoint y: 571, endPoint x: -3, endPoint y: 571, distance: 98.0
click at [0, 571] on html "Shipment request Shipment tracking Employee non-product shipment request My shi…" at bounding box center [767, 392] width 1534 height 784
click at [185, 585] on div "11 Width *" at bounding box center [256, 578] width 161 height 39
click at [128, 561] on input "12.25" at bounding box center [94, 572] width 139 height 23
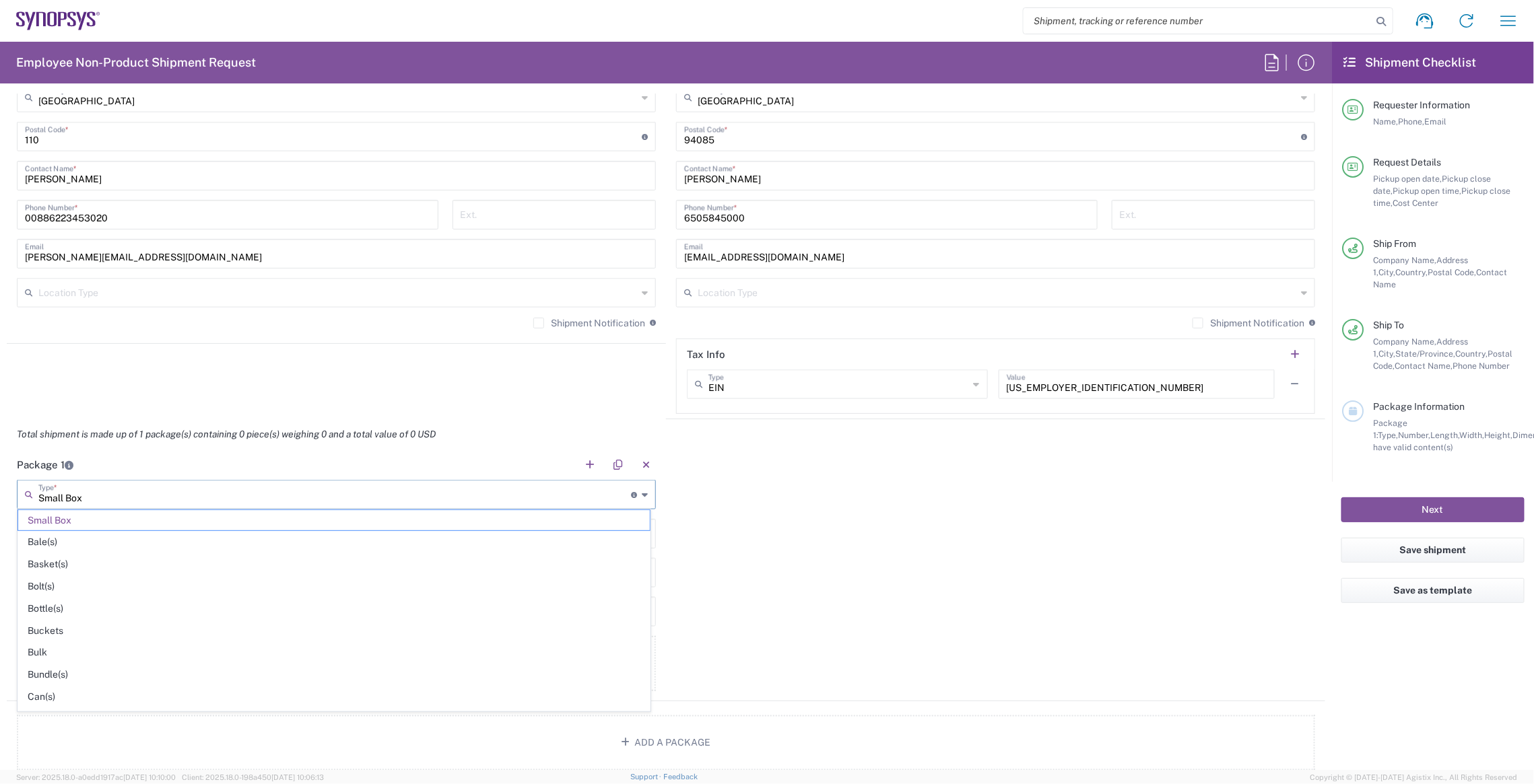
click at [470, 486] on input "Small Box" at bounding box center [335, 493] width 593 height 23
drag, startPoint x: 113, startPoint y: 498, endPoint x: 0, endPoint y: 475, distance: 115.3
click at [0, 475] on html "Shipment request Shipment tracking Employee non-product shipment request My shi…" at bounding box center [767, 392] width 1534 height 784
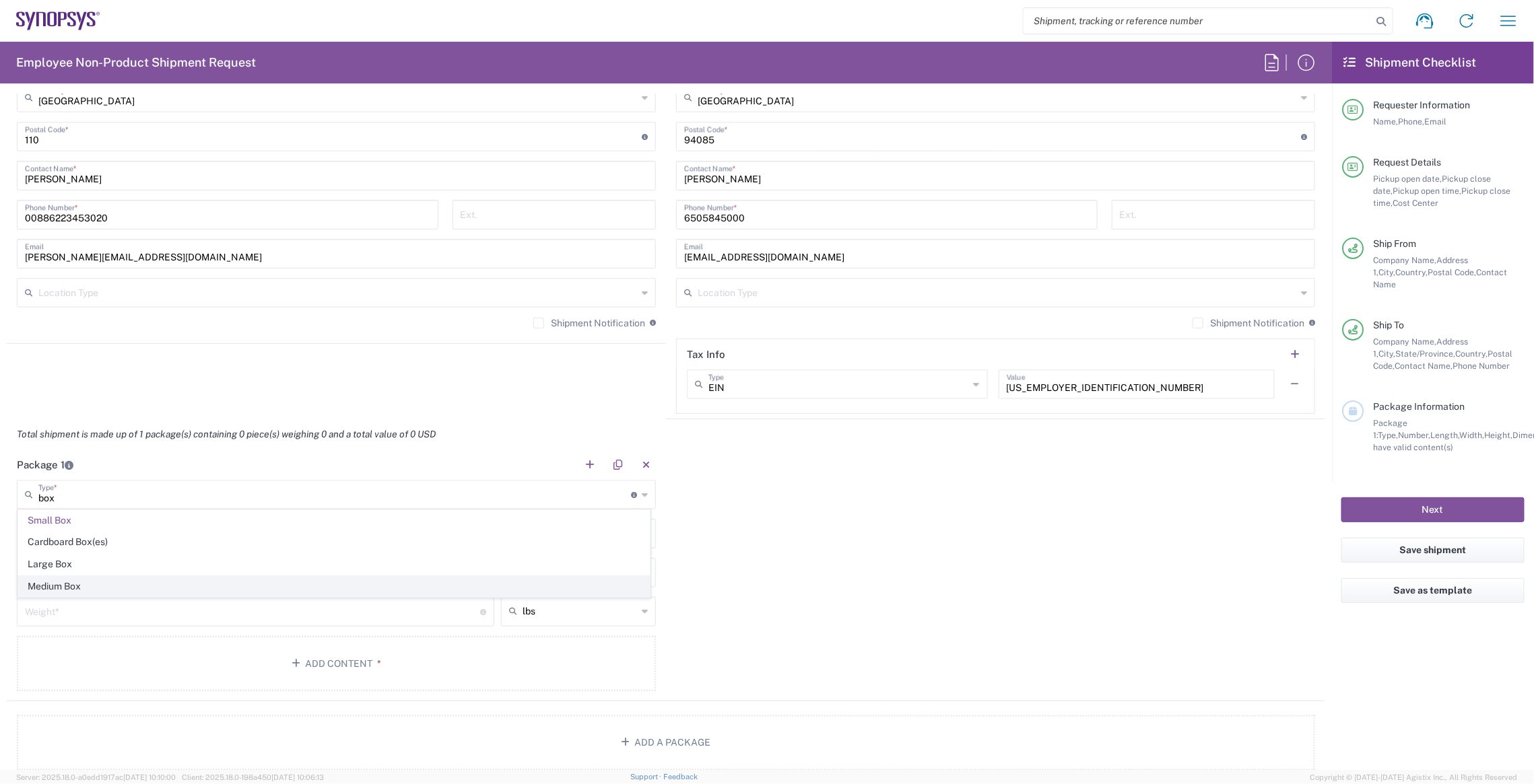
click at [67, 584] on span "Medium Box" at bounding box center [334, 587] width 632 height 21
type input "Medium Box"
type input "13"
type input "11.5"
type input "2.5"
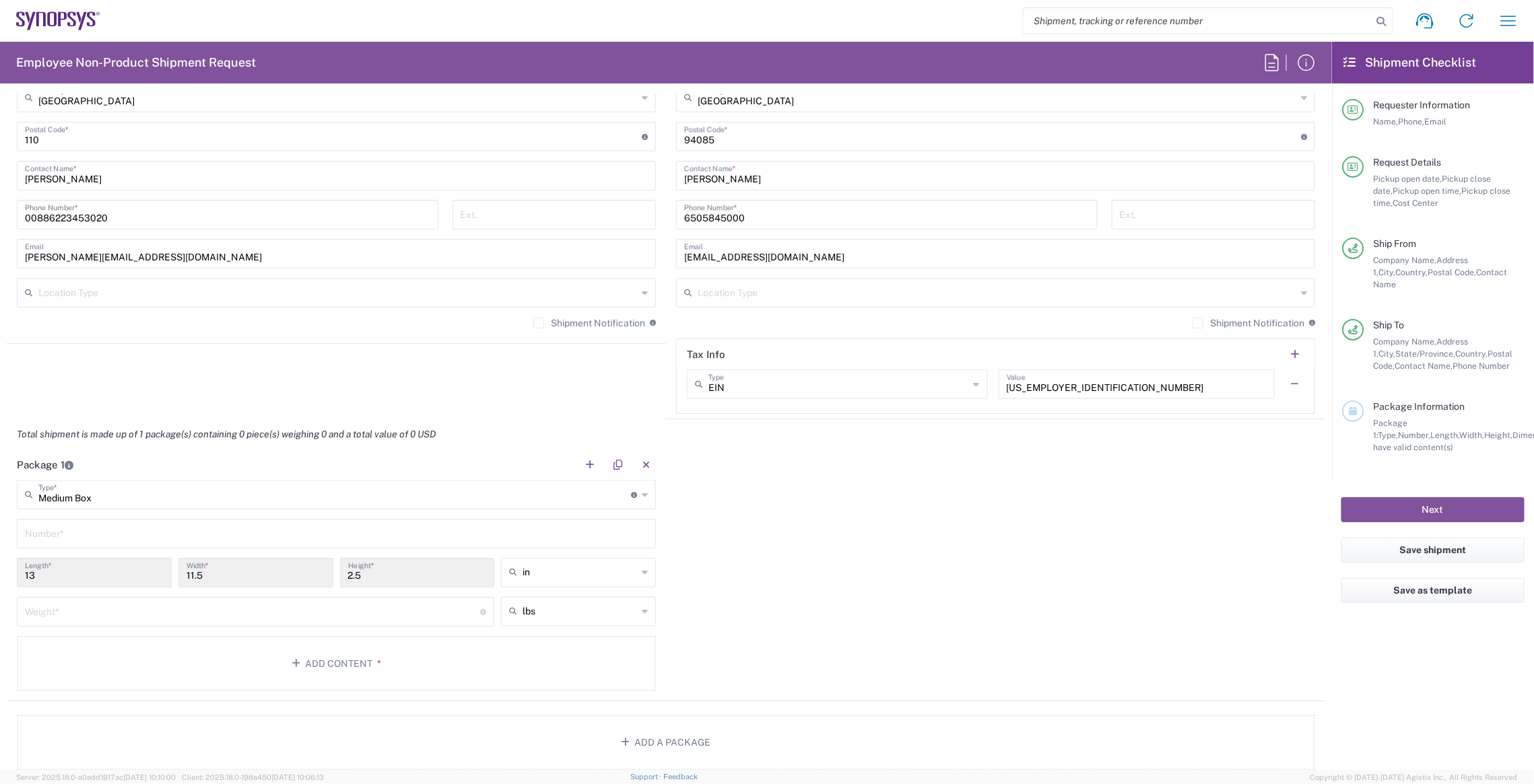
type input "Medium Box"
click at [139, 500] on input "Medium Box" at bounding box center [335, 493] width 593 height 23
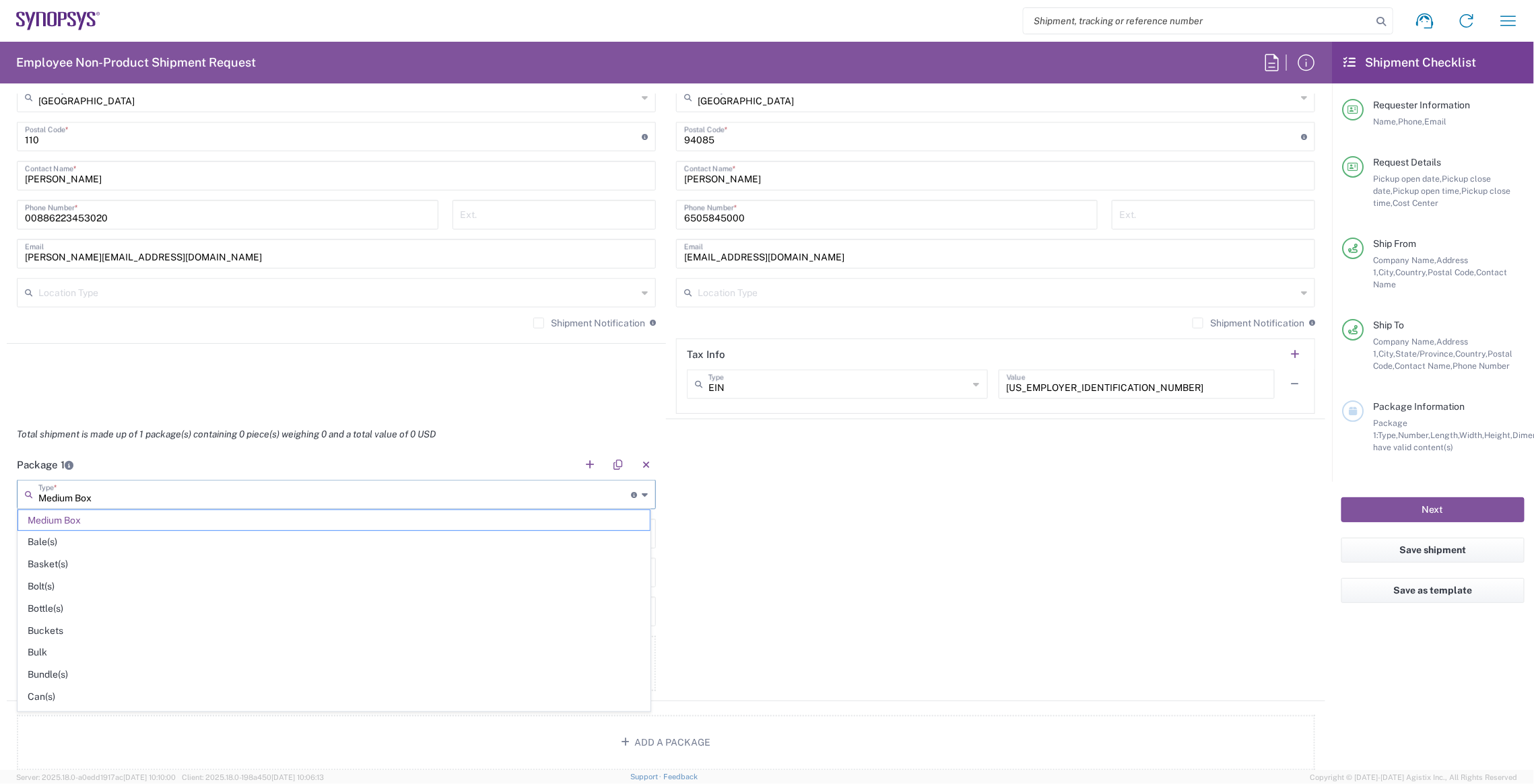
drag, startPoint x: 103, startPoint y: 493, endPoint x: -3, endPoint y: 468, distance: 108.9
click at [0, 468] on html "Shipment request Shipment tracking Employee non-product shipment request My shi…" at bounding box center [767, 392] width 1534 height 784
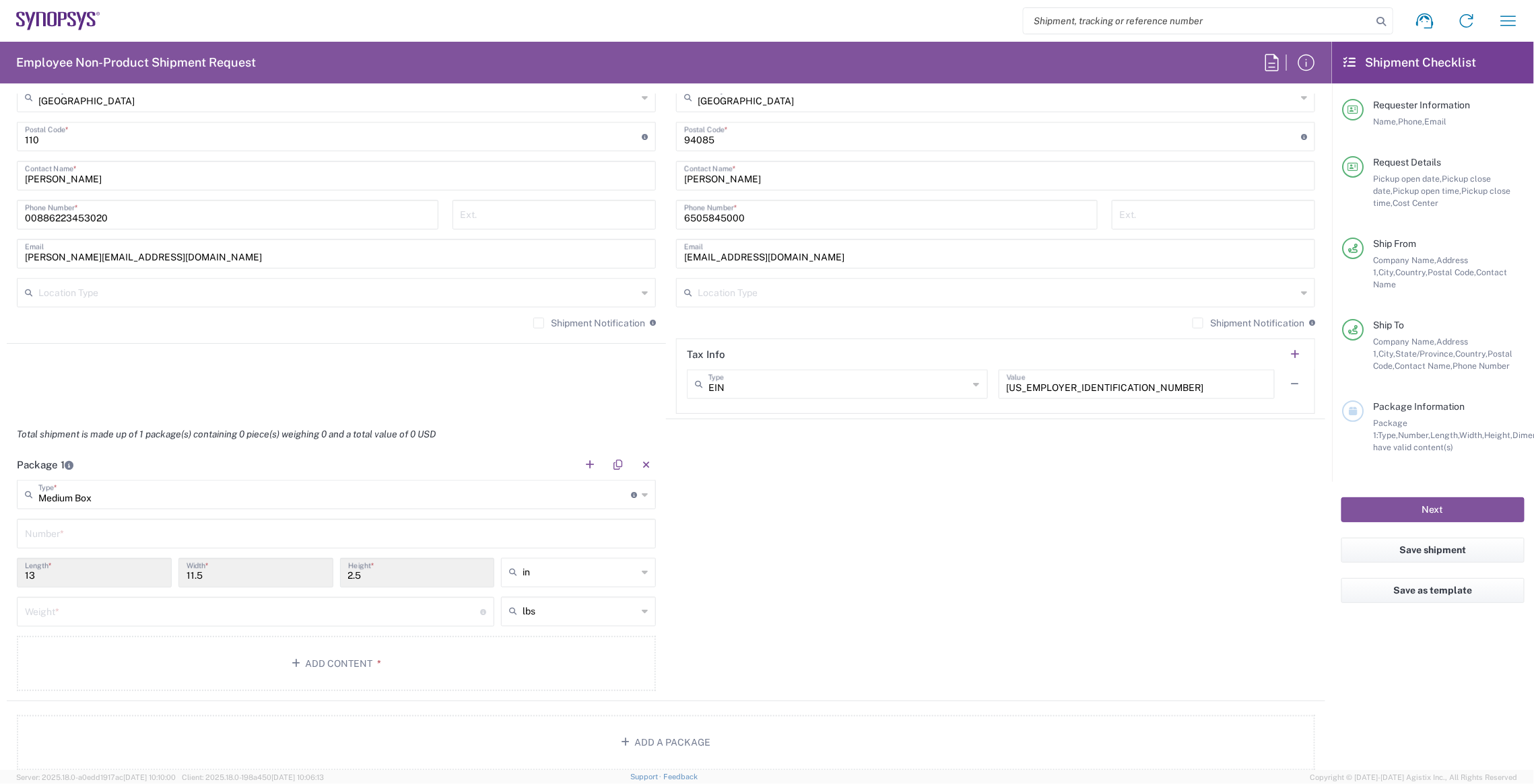
click at [806, 612] on div "Package 1 Medium Box Type * Material used to package goods Medium Box Bale(s) B…" at bounding box center [667, 575] width 1319 height 252
click at [341, 601] on input "number" at bounding box center [252, 611] width 455 height 23
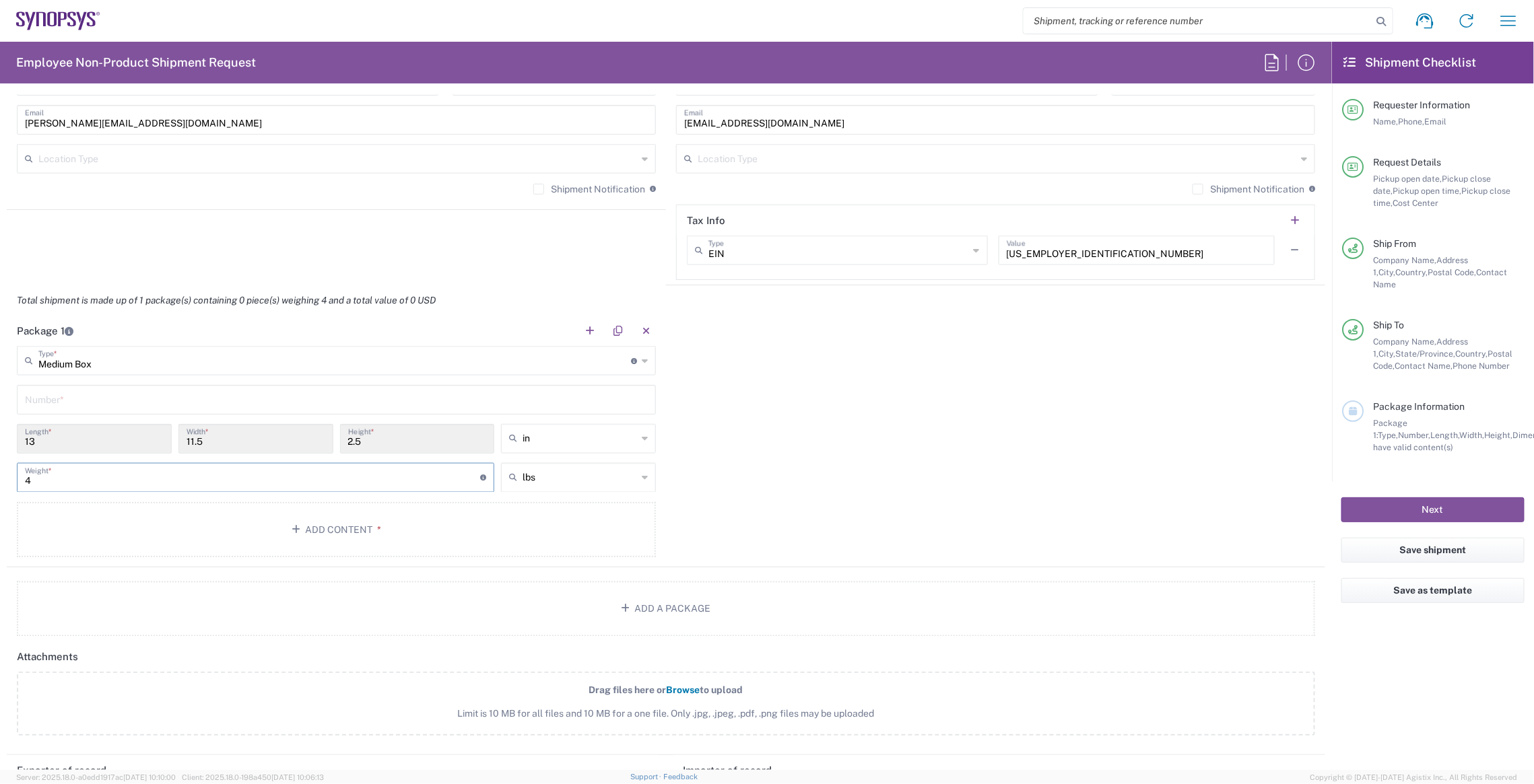
scroll to position [1010, 0]
type input "4"
click at [806, 542] on div "Package 1 Medium Box Type * Material used to package goods Medium Box Bale(s) B…" at bounding box center [667, 440] width 1319 height 252
click at [420, 530] on button "Add Content *" at bounding box center [336, 529] width 639 height 56
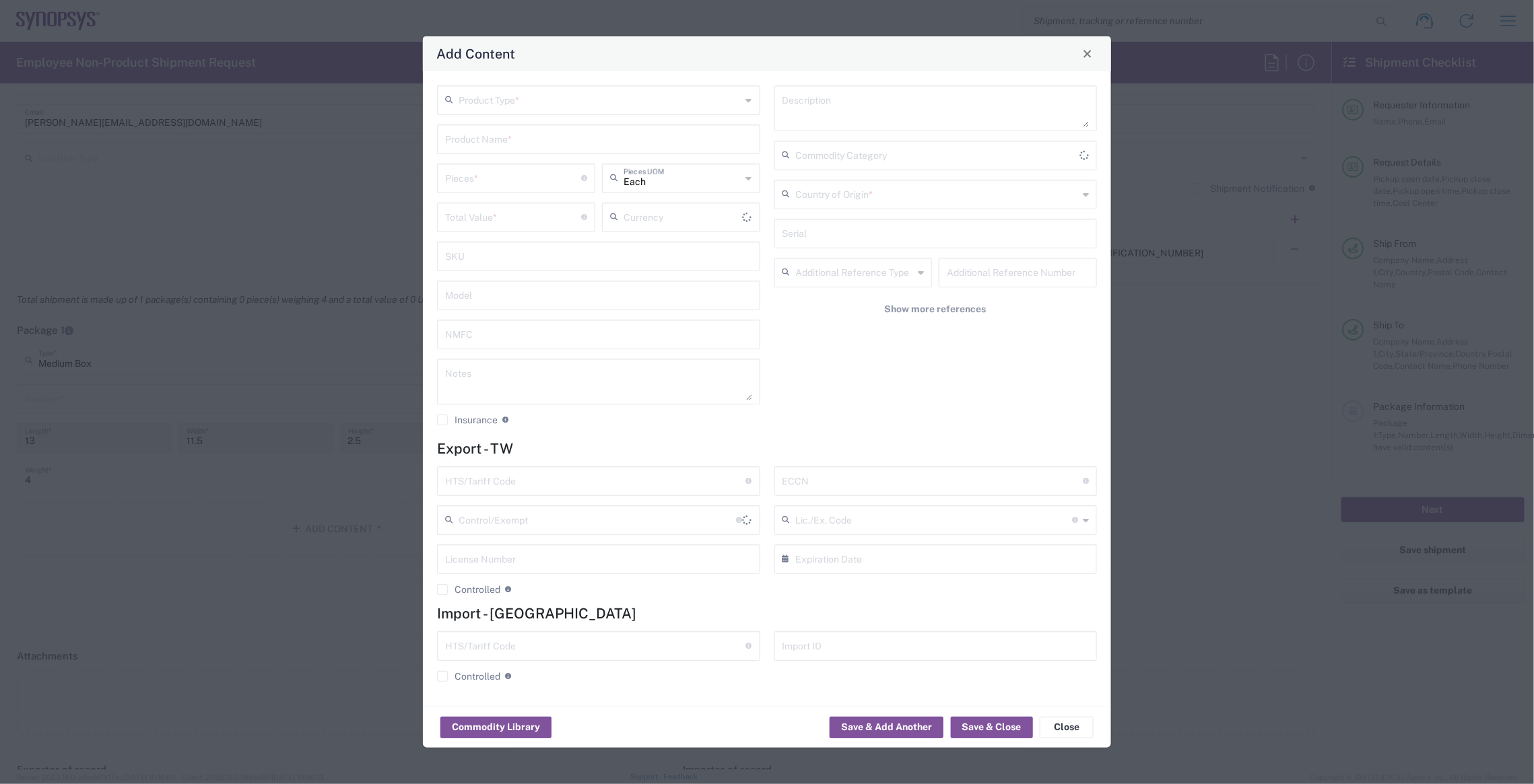
type input "US Dollar"
click at [604, 100] on input "text" at bounding box center [599, 100] width 283 height 23
click at [590, 147] on span "General Commodity" at bounding box center [598, 152] width 320 height 21
type input "General Commodity"
click at [925, 109] on input "text" at bounding box center [937, 100] width 283 height 23
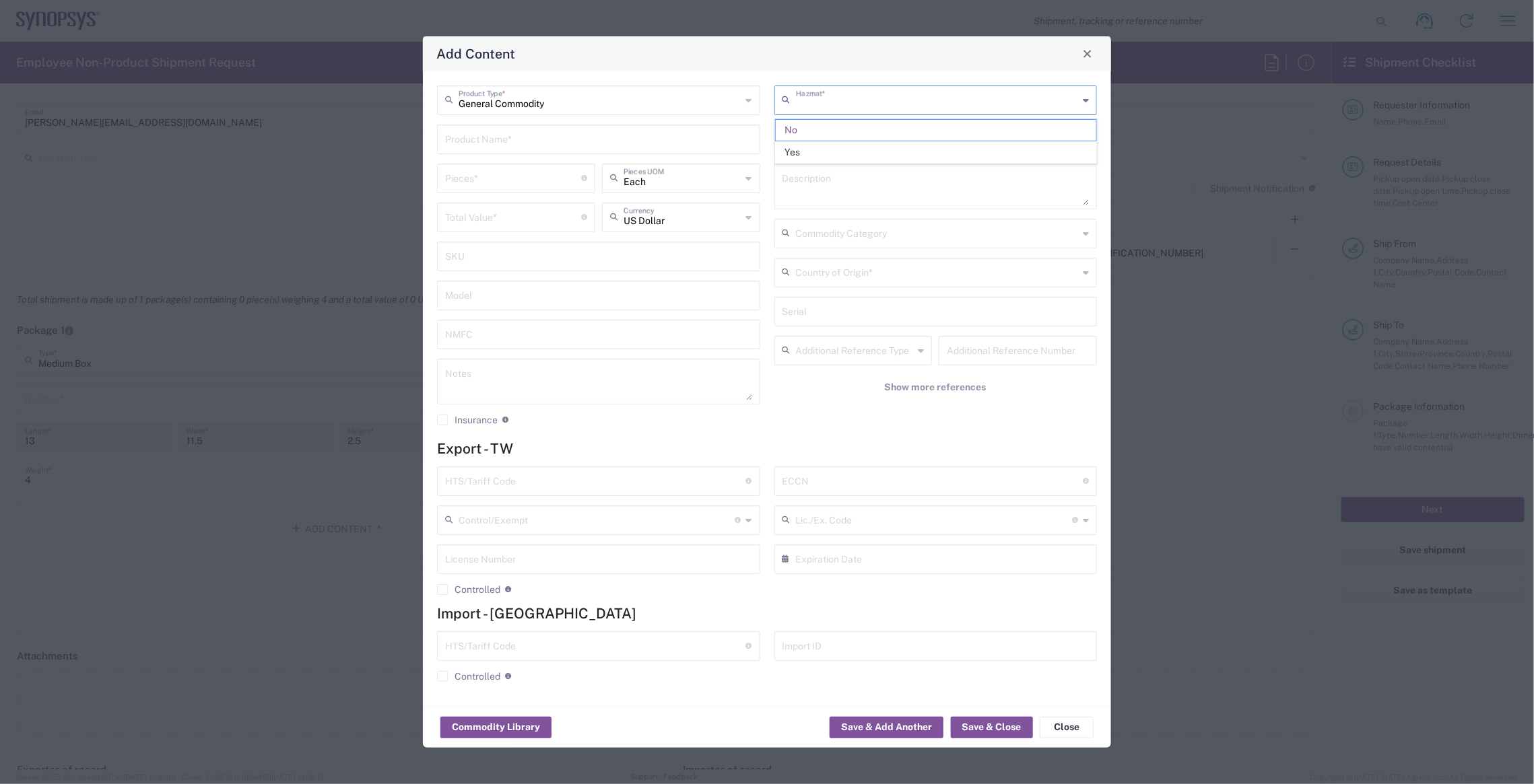
drag, startPoint x: 831, startPoint y: 96, endPoint x: 789, endPoint y: 94, distance: 42.0
click at [789, 94] on div "Hazmat *" at bounding box center [936, 100] width 323 height 30
drag, startPoint x: 803, startPoint y: 91, endPoint x: 825, endPoint y: 92, distance: 22.0
click at [825, 92] on input "text" at bounding box center [937, 100] width 283 height 23
click at [855, 204] on textarea at bounding box center [936, 187] width 307 height 38
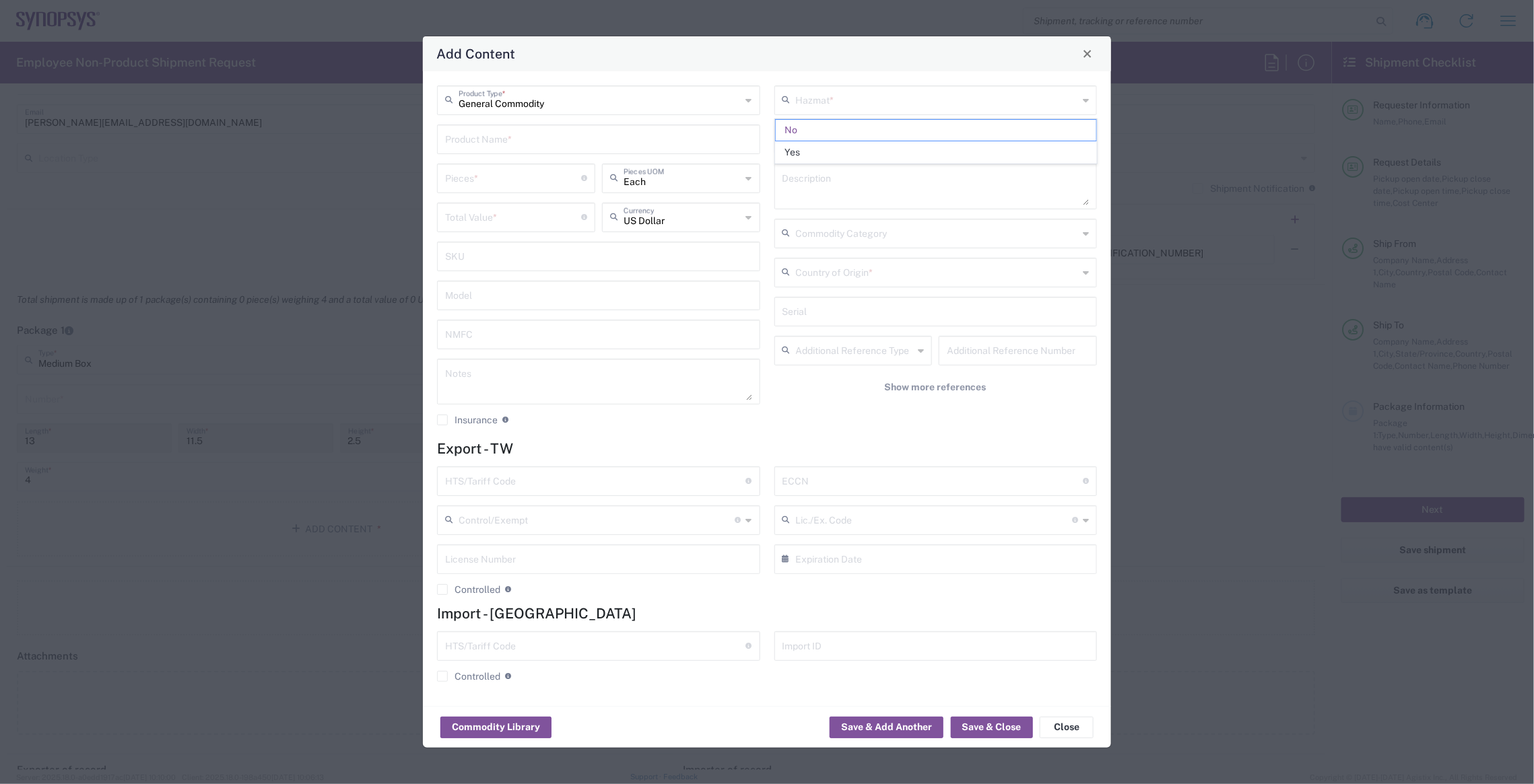
type input "No"
click at [510, 187] on input "number" at bounding box center [513, 178] width 136 height 23
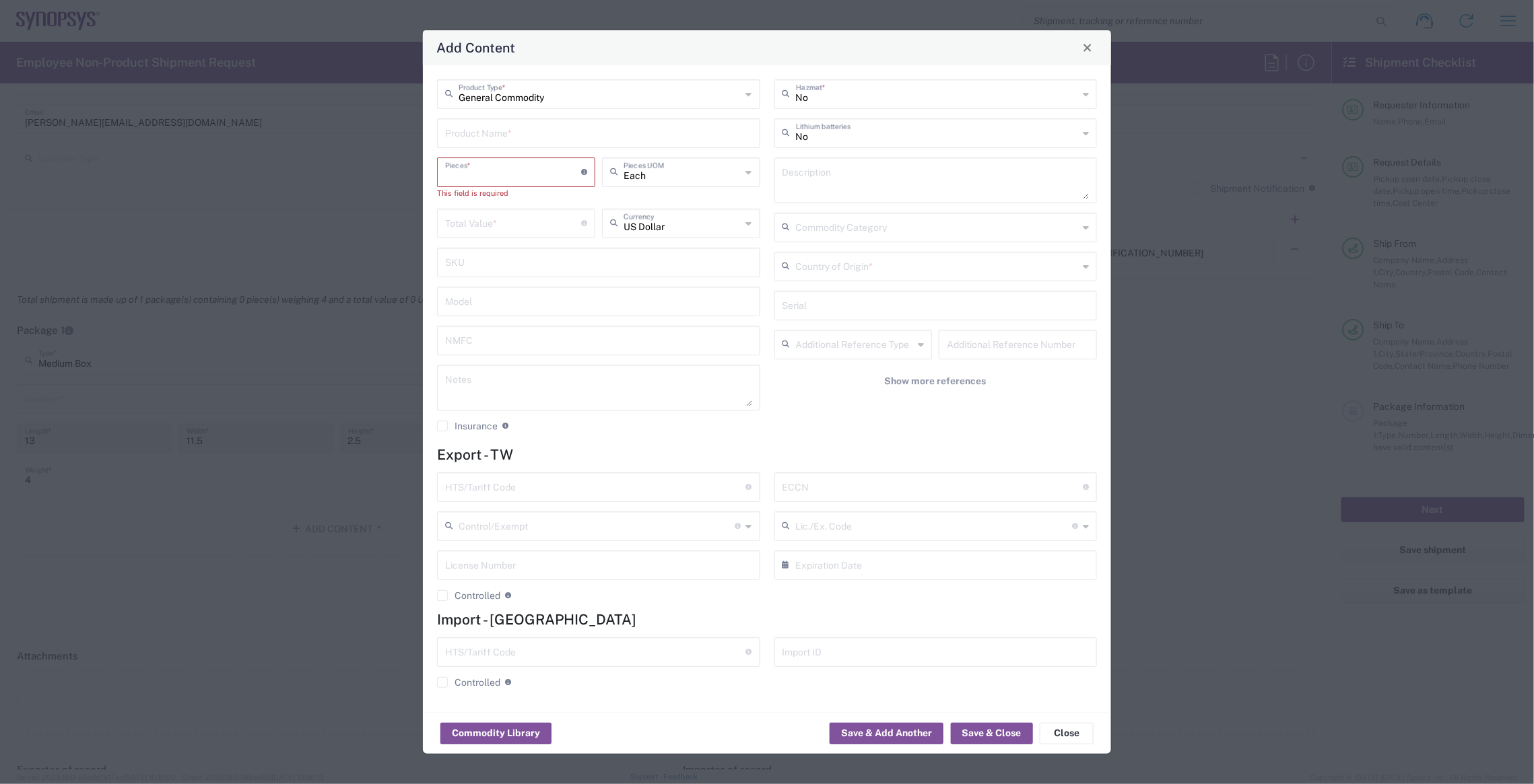
click at [519, 173] on input "number" at bounding box center [513, 171] width 136 height 23
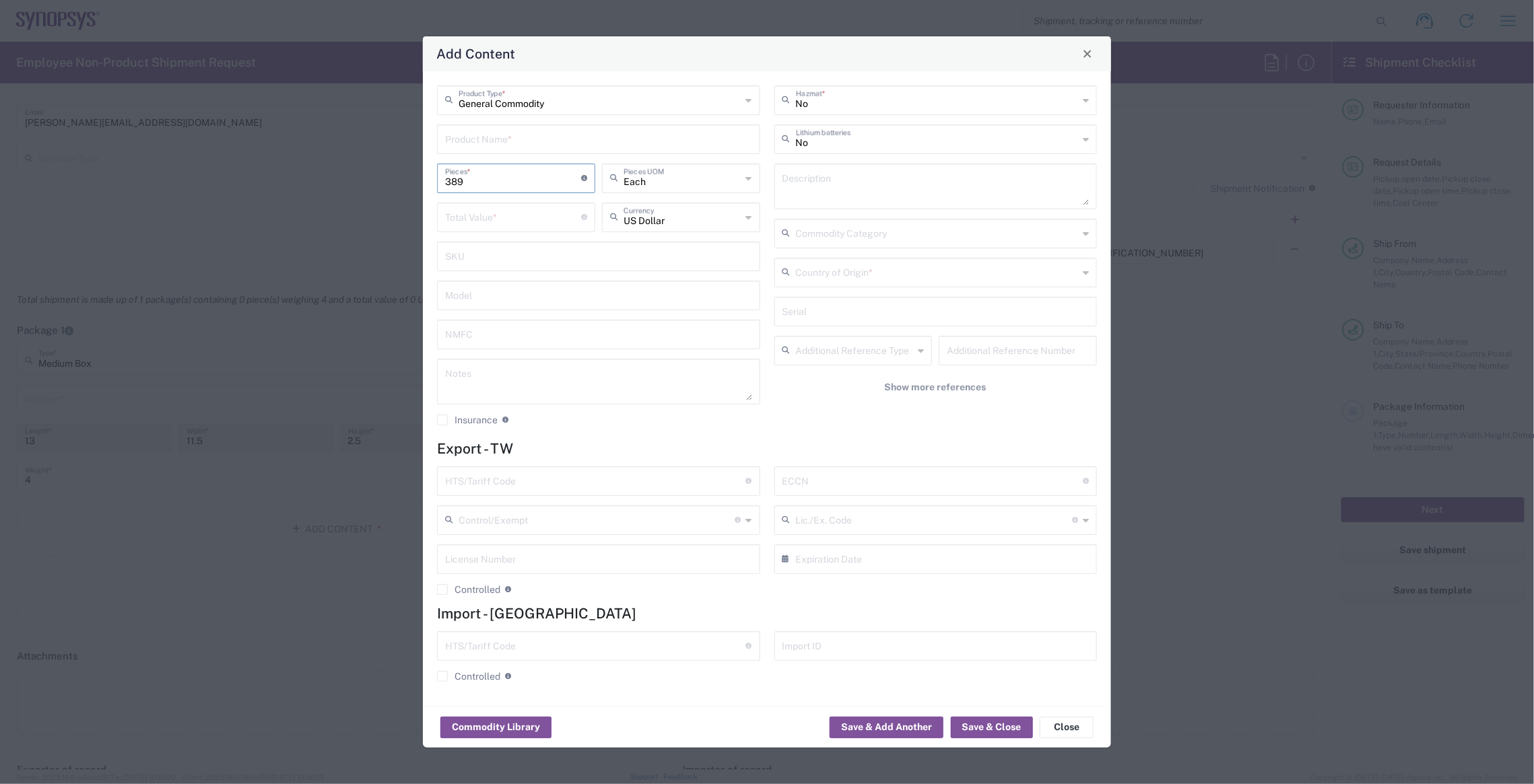
type input "389"
click at [557, 223] on input "number" at bounding box center [513, 216] width 136 height 23
click at [524, 227] on input "number" at bounding box center [513, 216] width 136 height 23
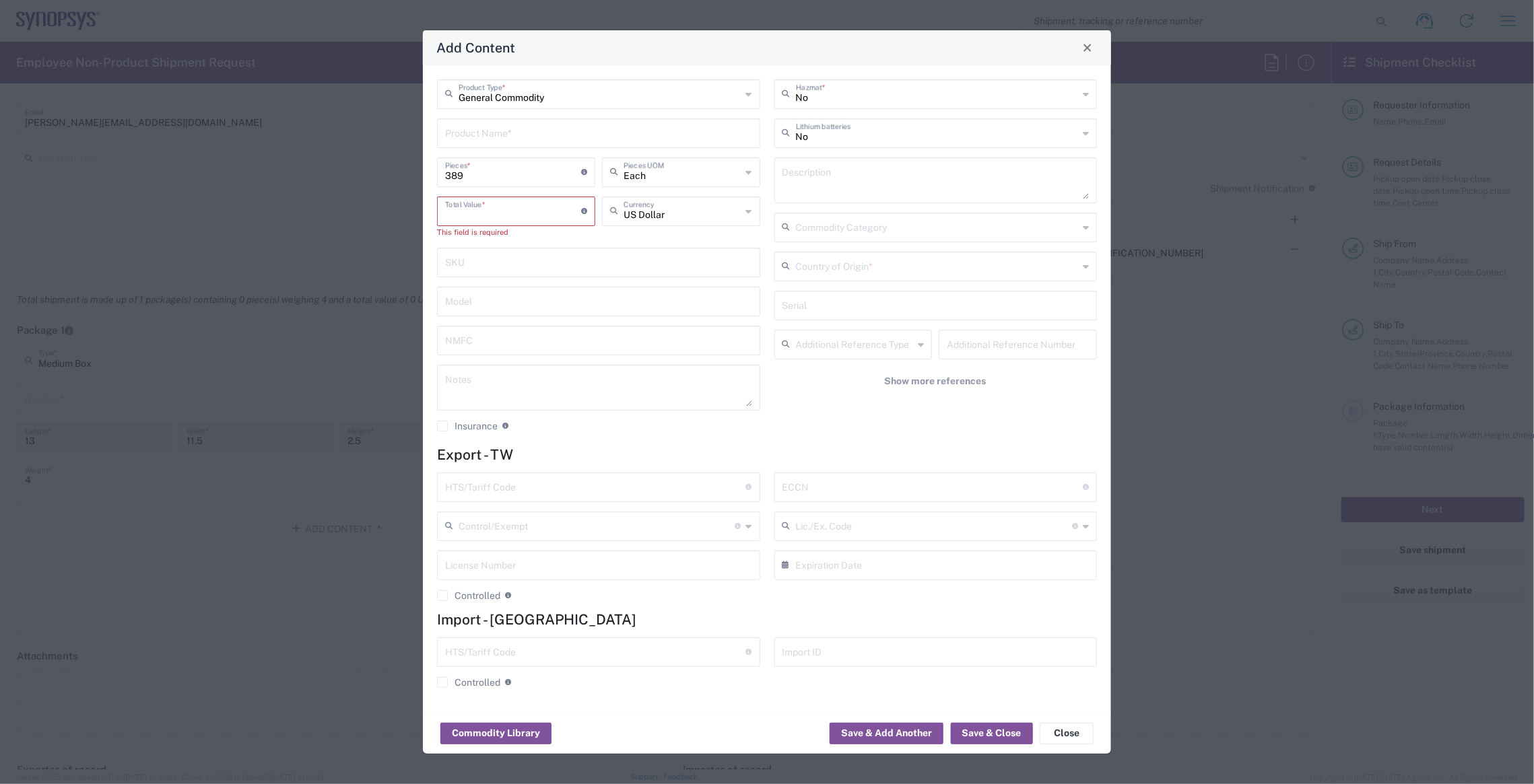
click at [490, 213] on input "number" at bounding box center [513, 210] width 136 height 23
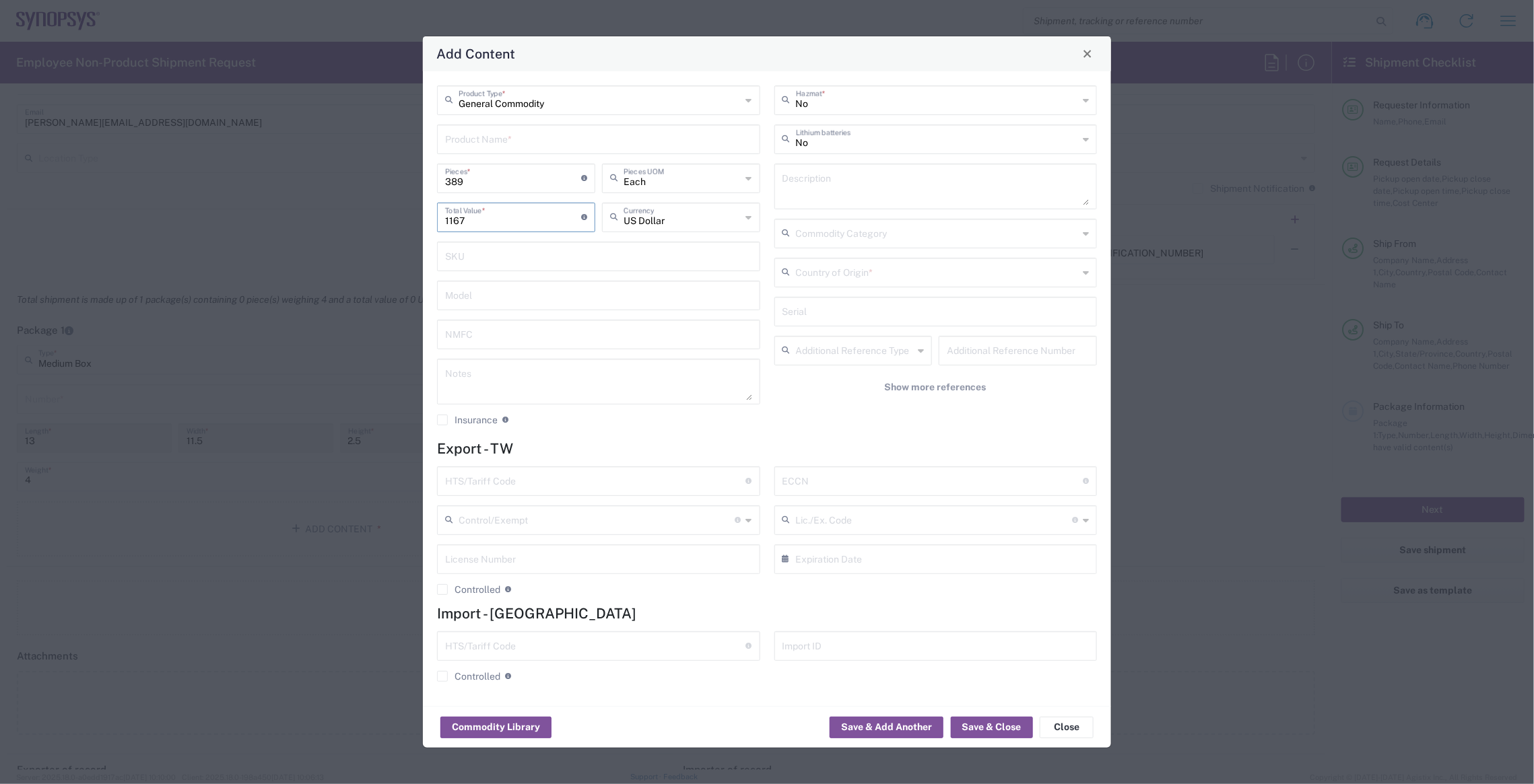
type input "1167"
click at [867, 275] on input "text" at bounding box center [937, 272] width 283 height 23
type input "usa"
click at [852, 282] on input "usa" at bounding box center [937, 272] width 283 height 23
drag, startPoint x: 852, startPoint y: 282, endPoint x: 760, endPoint y: 269, distance: 92.9
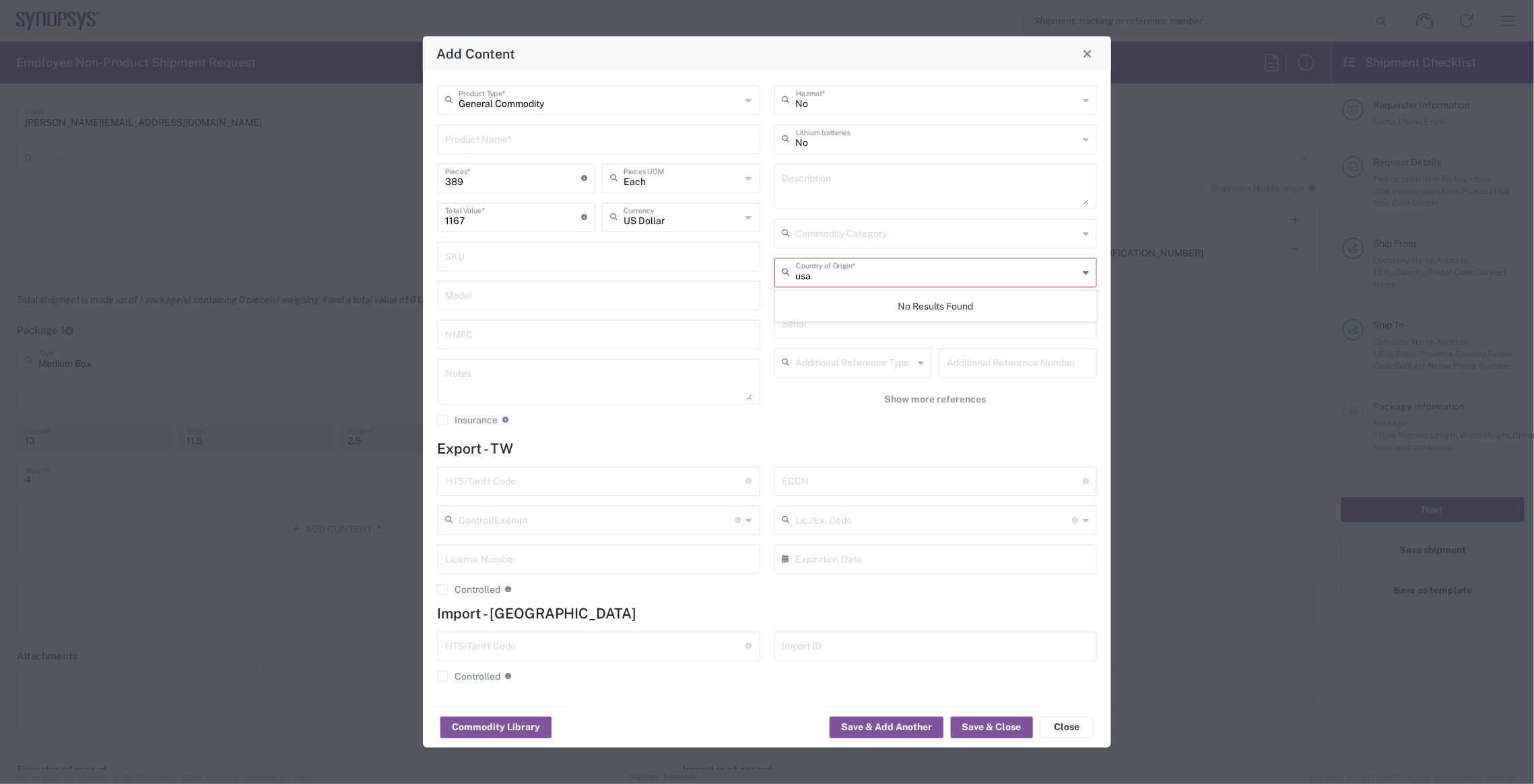
click at [760, 269] on div "General Commodity Product Type * Product Name * 389 Pieces * Number of pieces i…" at bounding box center [767, 260] width 674 height 350
click at [908, 266] on input "text" at bounding box center [937, 272] width 283 height 23
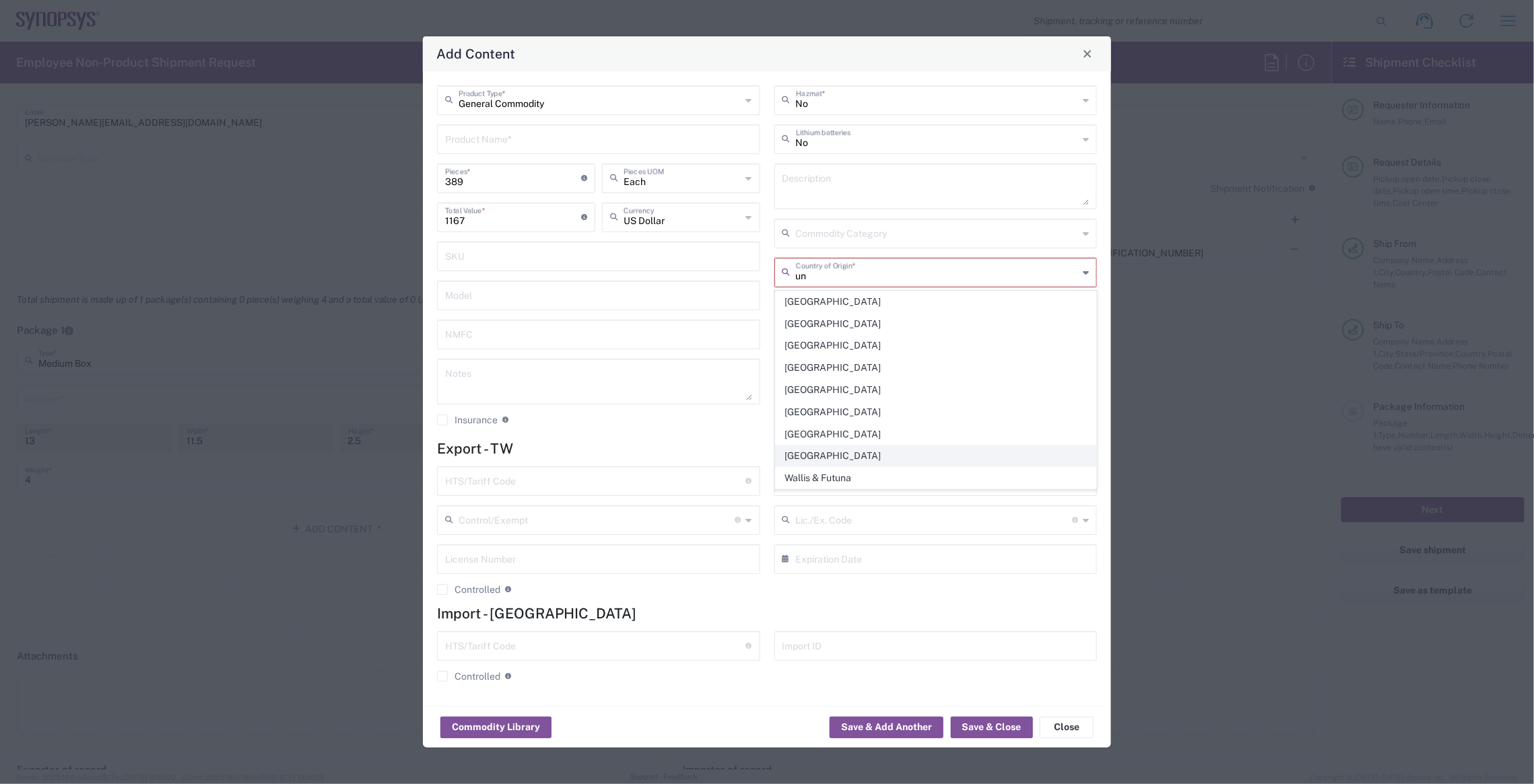
click at [858, 456] on span "[GEOGRAPHIC_DATA]" at bounding box center [936, 456] width 320 height 21
type input "[GEOGRAPHIC_DATA]"
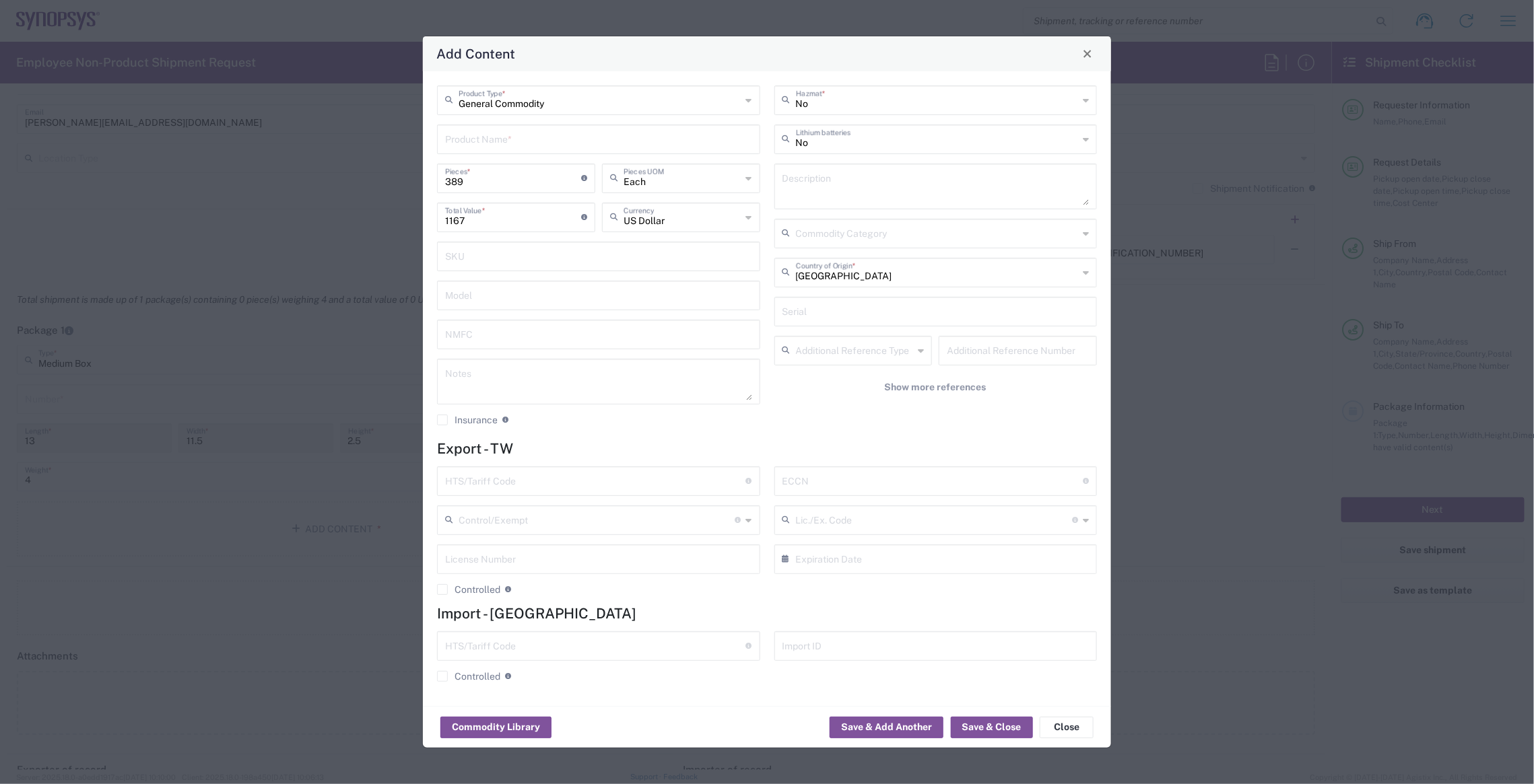
click at [547, 131] on input "text" at bounding box center [598, 138] width 307 height 23
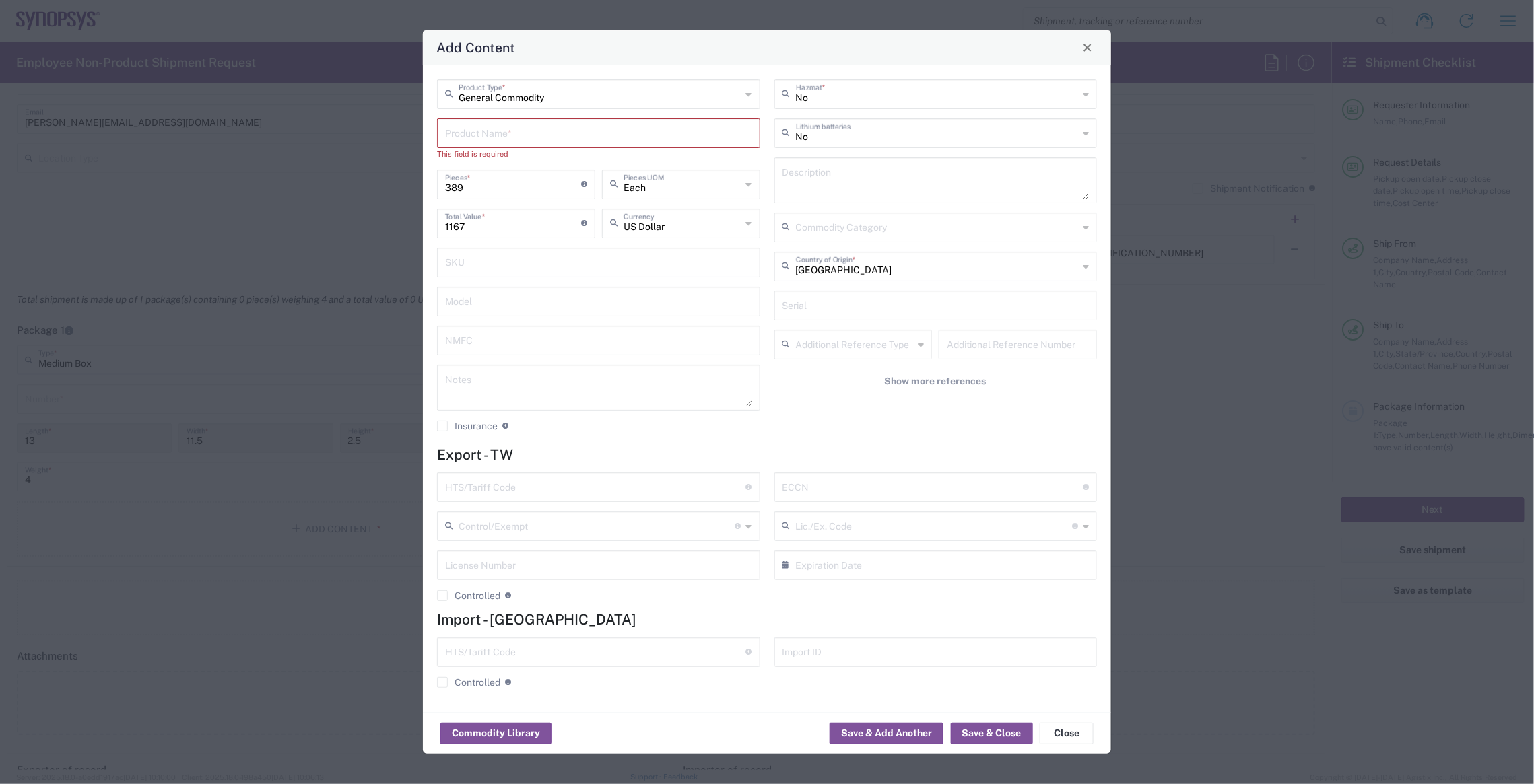
click at [472, 141] on input "text" at bounding box center [598, 132] width 307 height 23
paste input "SH100007988,"
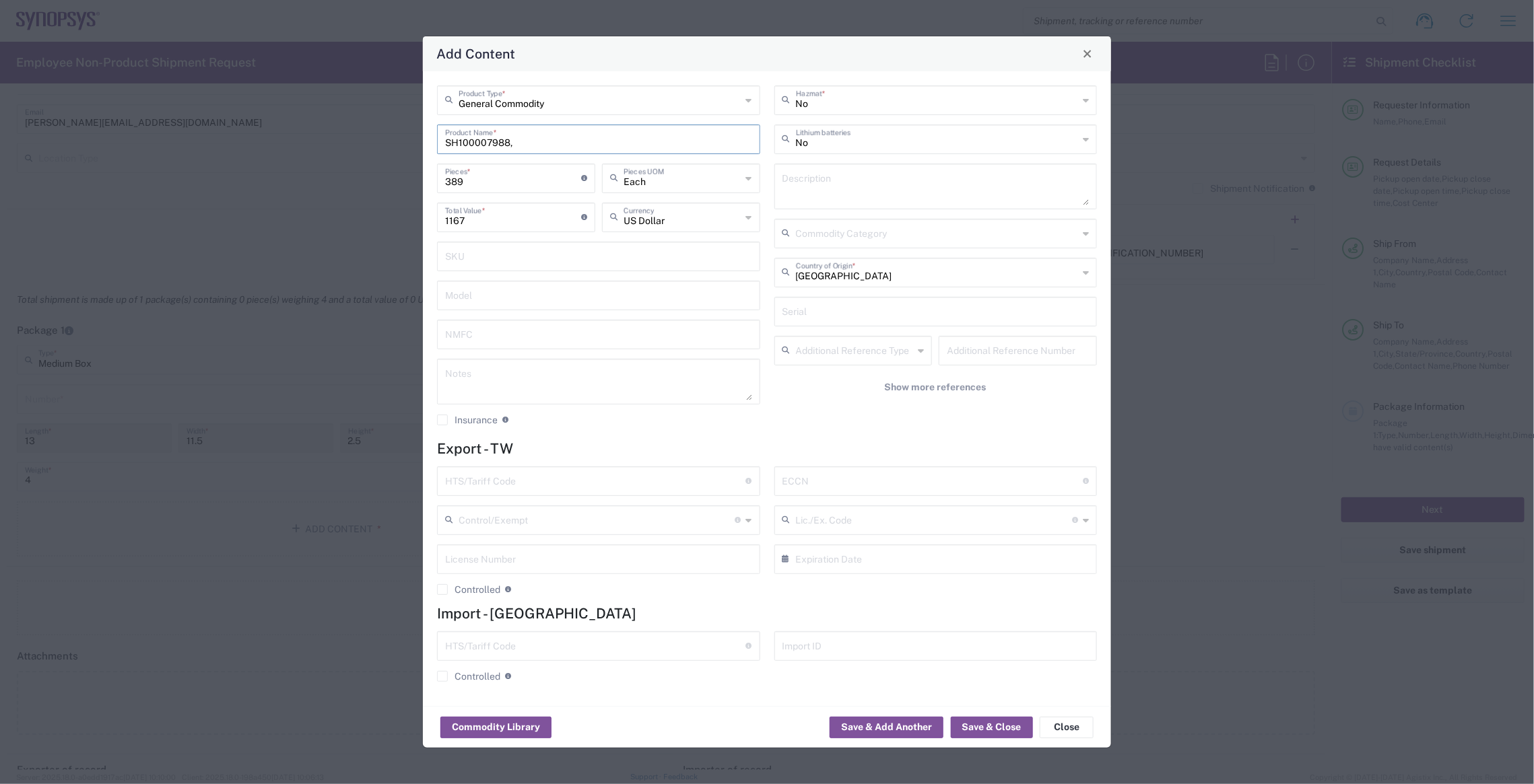
paste input "Cable Programmer PCBA"
type input "SH100007988, Cable Programmer PCBA"
click at [975, 731] on button "Save & Close" at bounding box center [992, 727] width 83 height 22
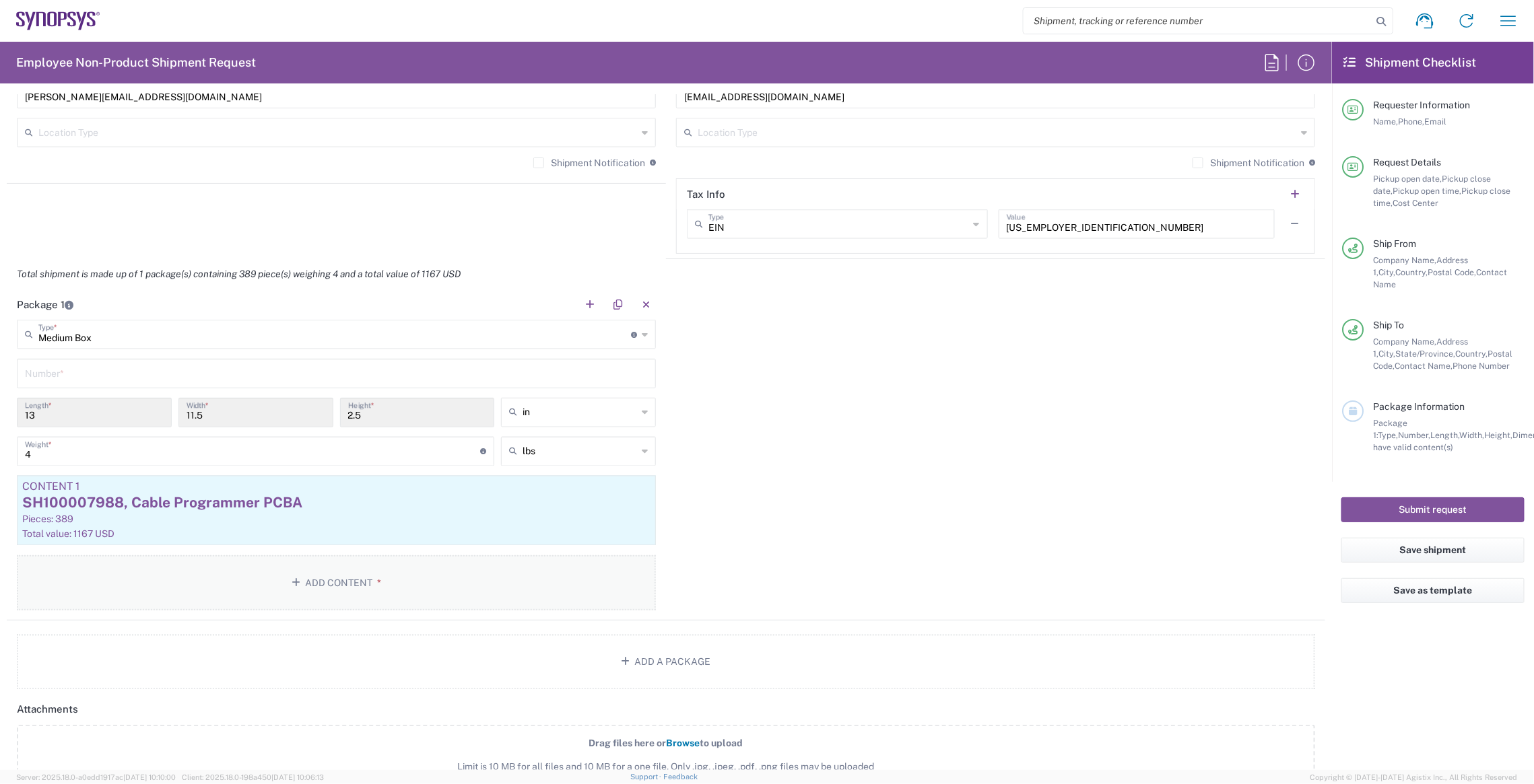
scroll to position [1024, 0]
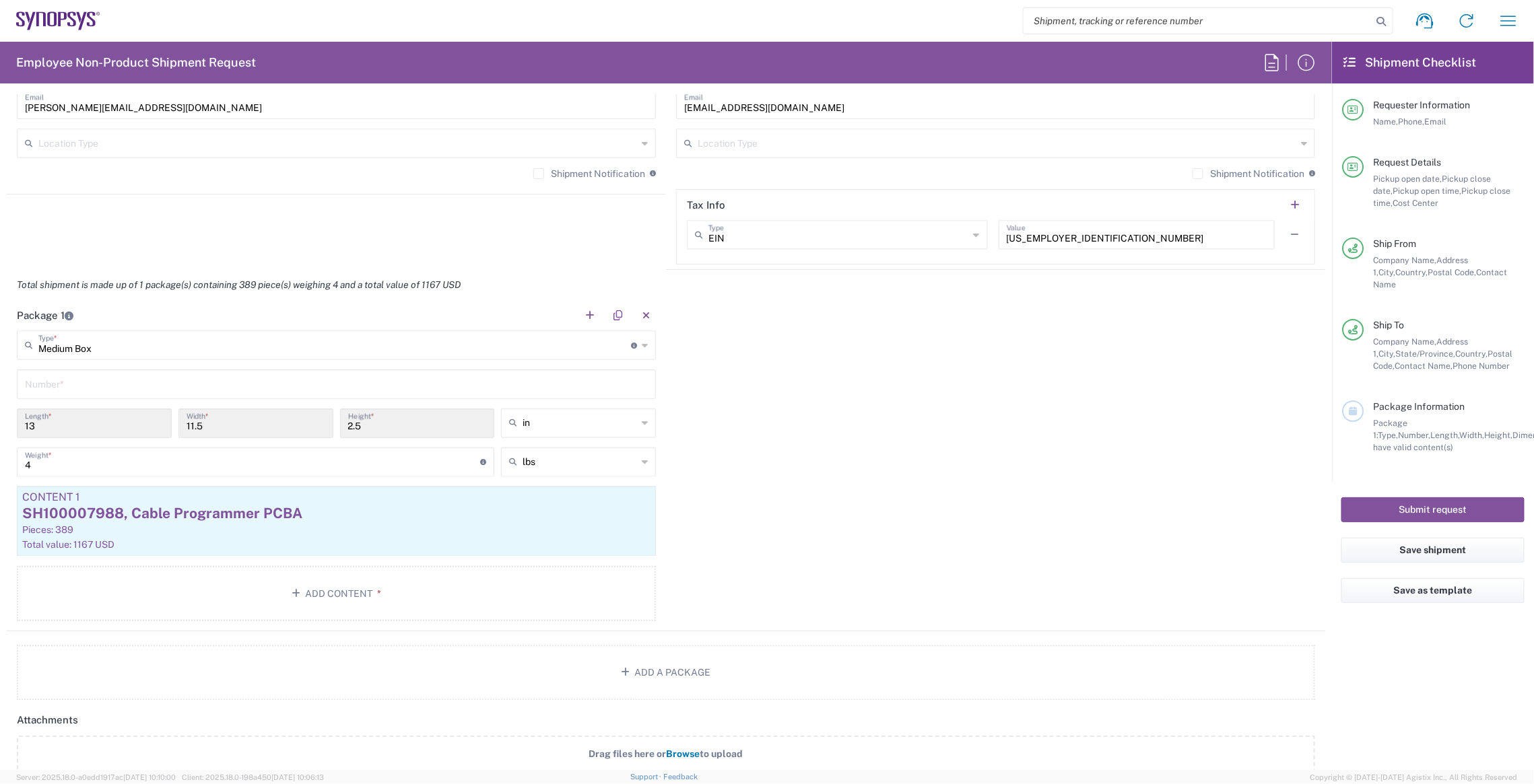
click at [82, 381] on input "text" at bounding box center [336, 383] width 623 height 23
click at [47, 371] on input "text" at bounding box center [336, 383] width 623 height 23
paste input "Cable Programmer PCBA"
click at [150, 388] on input "Cable Programmer PCBA" at bounding box center [336, 383] width 623 height 23
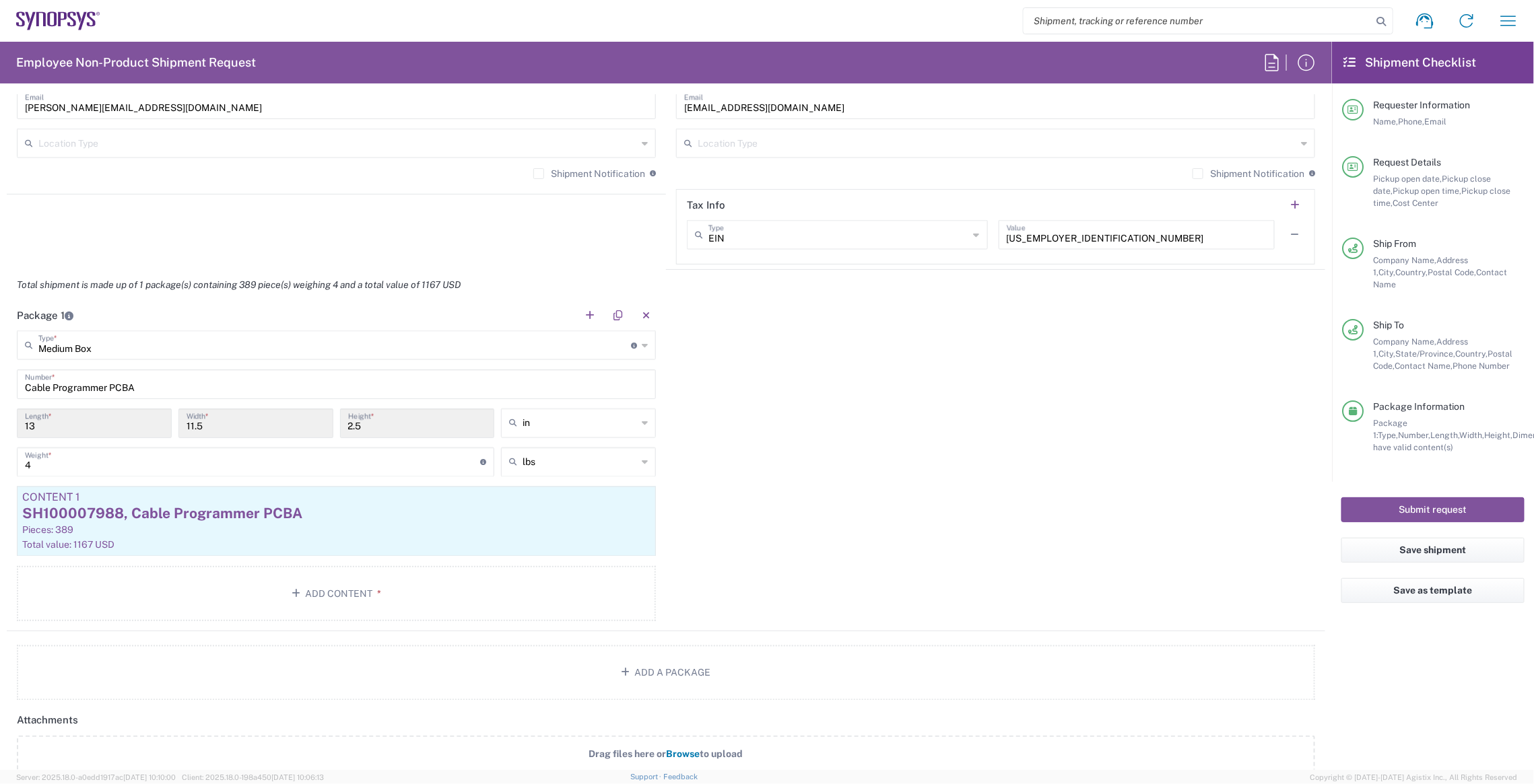
click at [925, 495] on div "Package 1 Medium Box Type * Material used to package goods Medium Box Bale(s) B…" at bounding box center [667, 466] width 1319 height 331
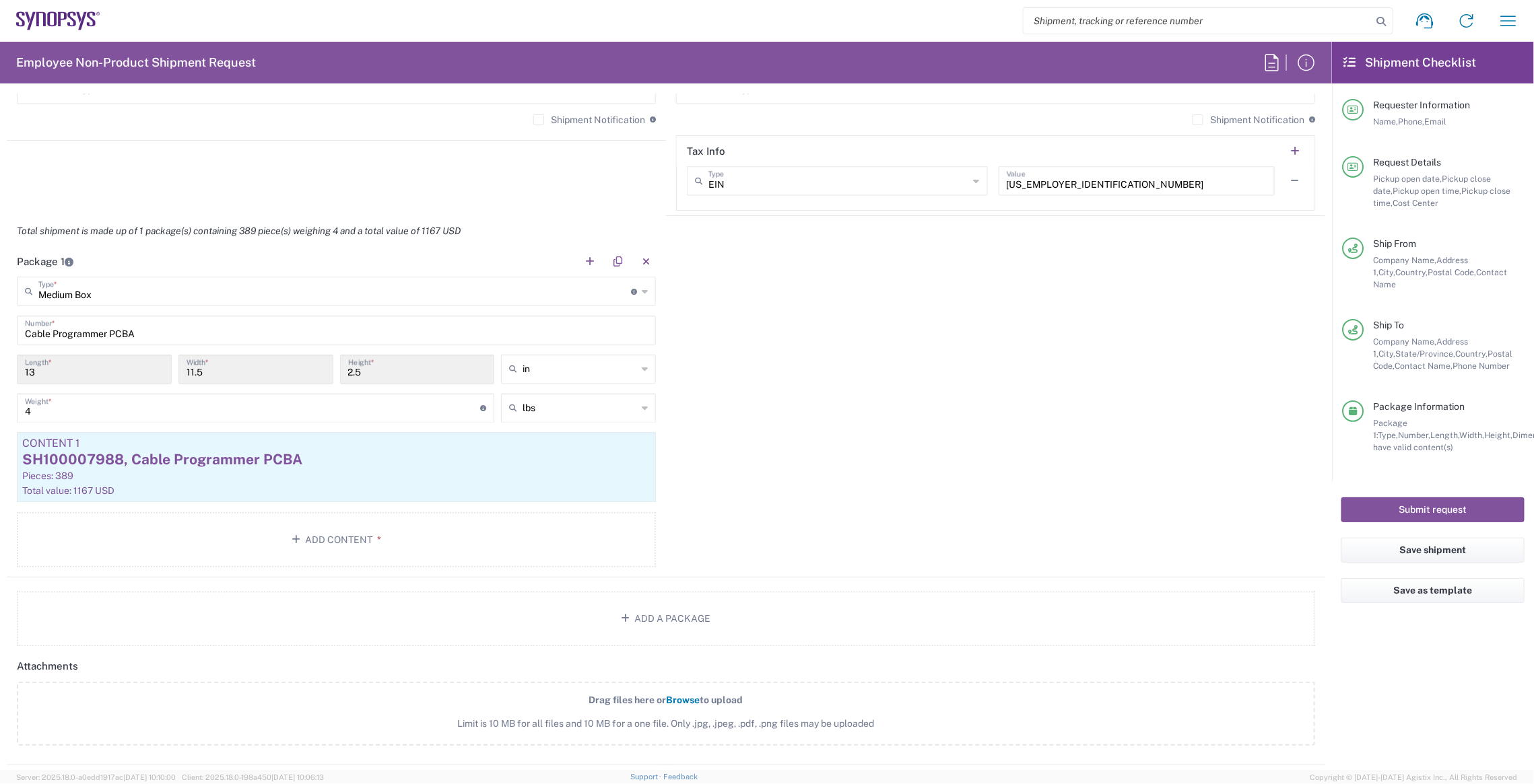
scroll to position [890, 0]
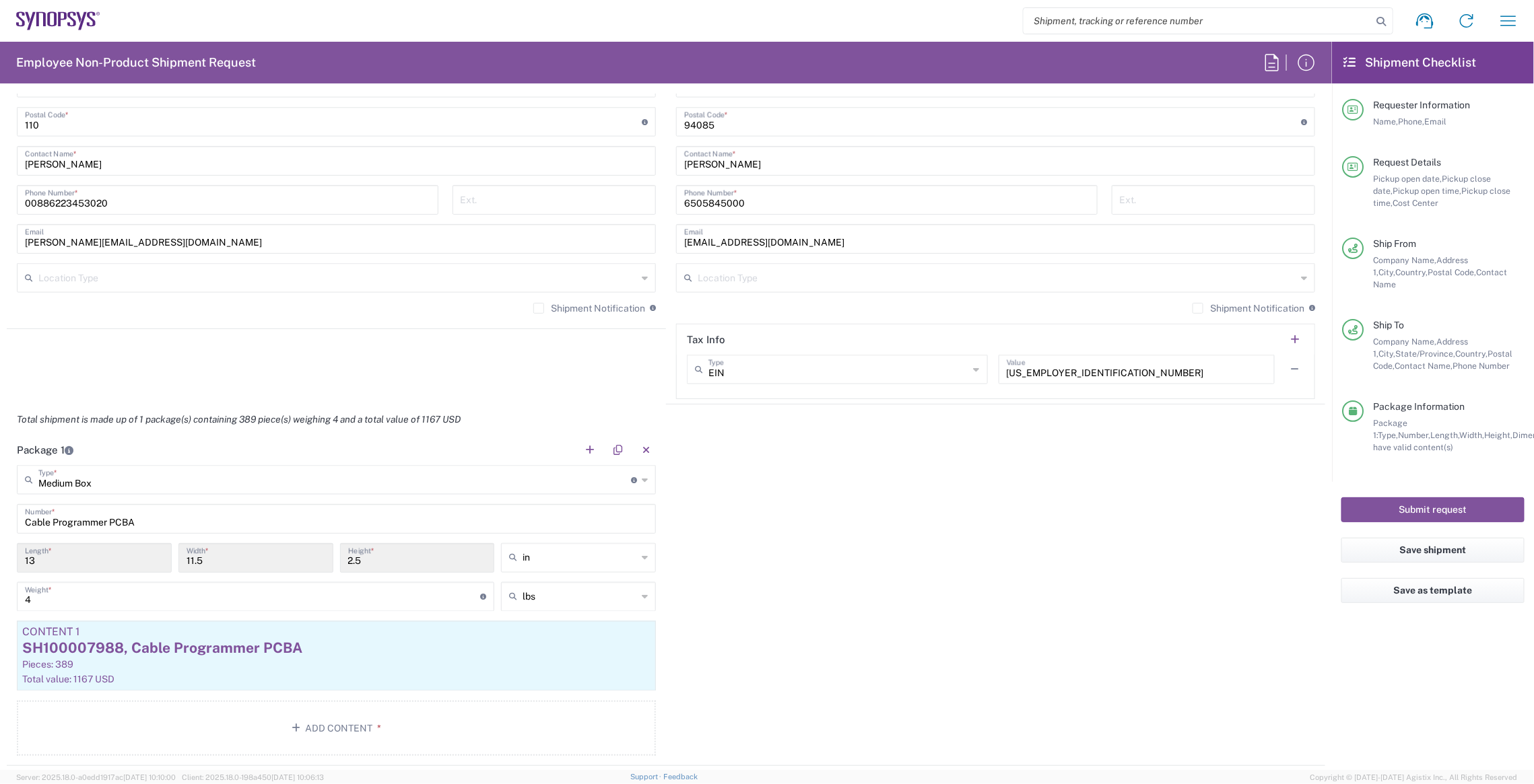
click at [27, 517] on input "Cable Programmer PCBA" at bounding box center [336, 518] width 623 height 23
paste input "SH100007988"
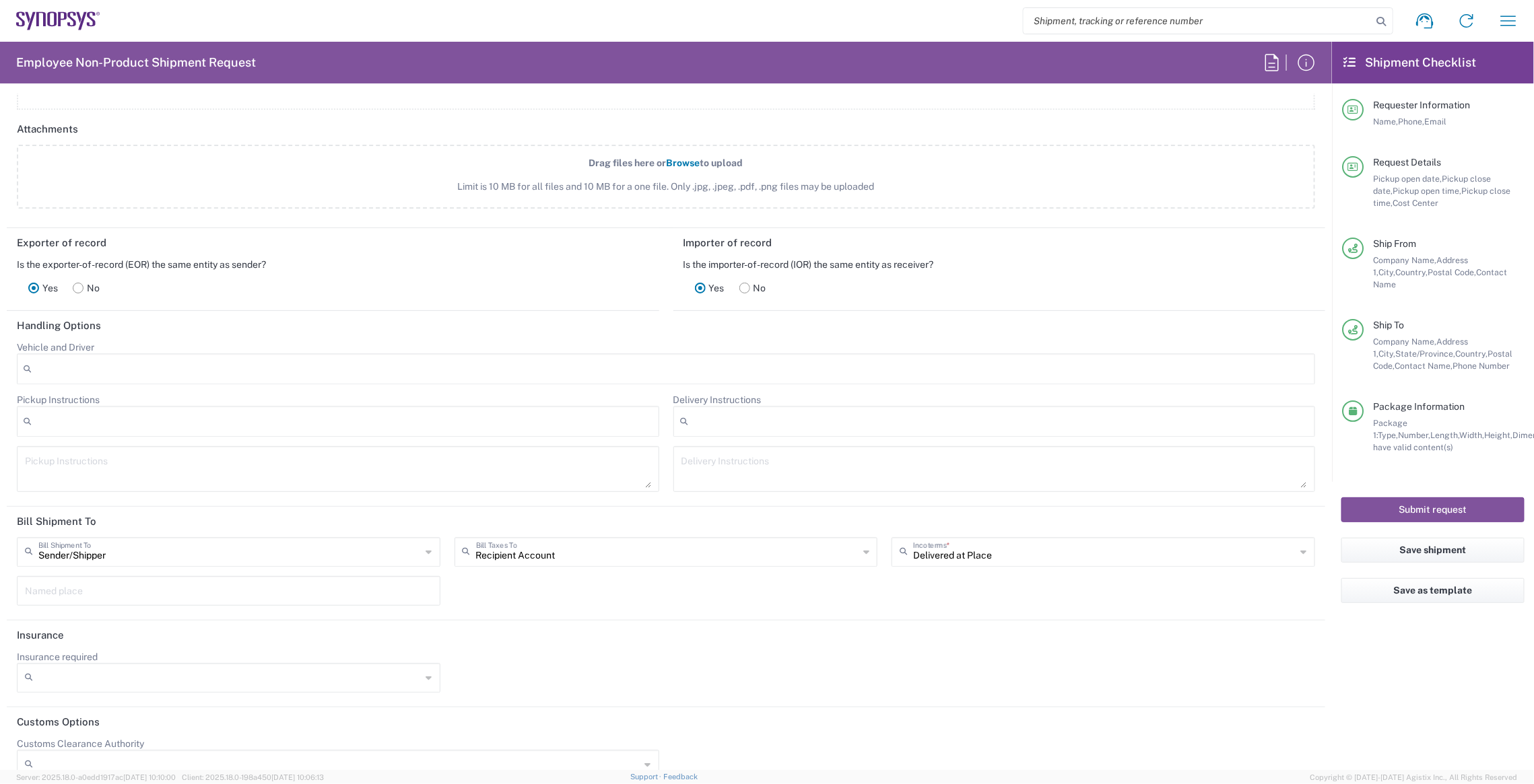
scroll to position [1631, 0]
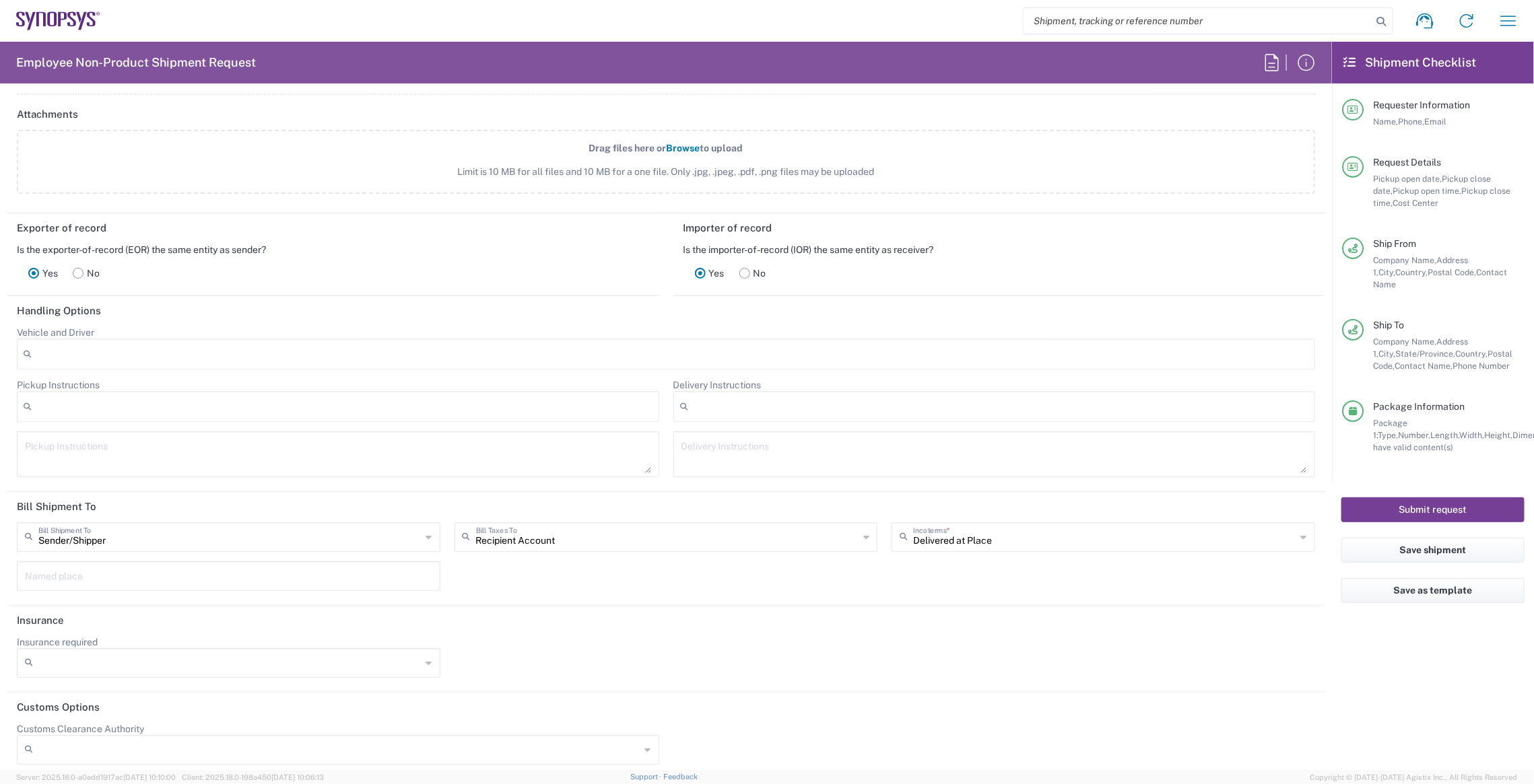
type input "SH100007988, Cable Programmer PCBA"
click at [1406, 498] on button "Submit request" at bounding box center [1433, 510] width 183 height 25
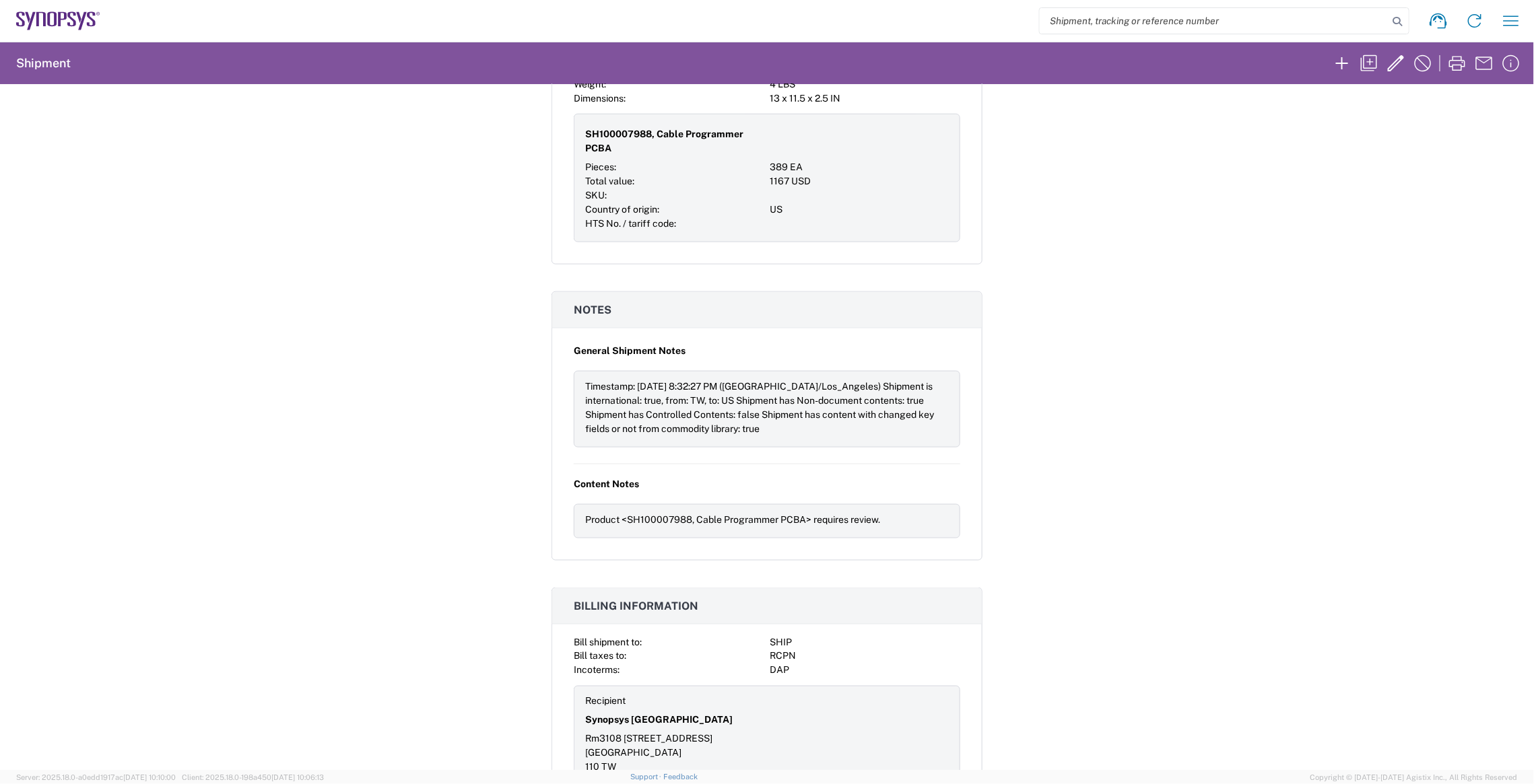
scroll to position [792, 0]
